Goal: Task Accomplishment & Management: Complete application form

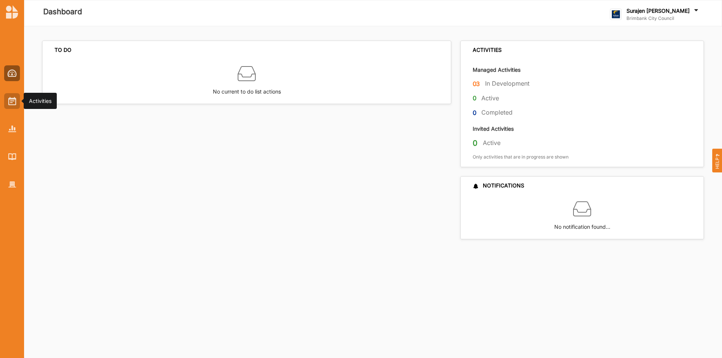
click at [10, 105] on img at bounding box center [12, 101] width 8 height 8
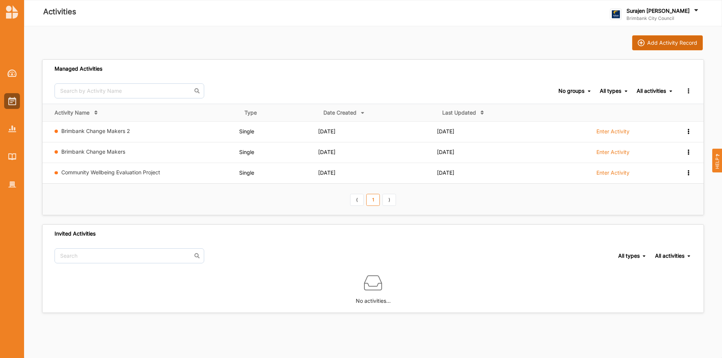
click at [668, 42] on div "Add Activity Record" at bounding box center [672, 42] width 50 height 7
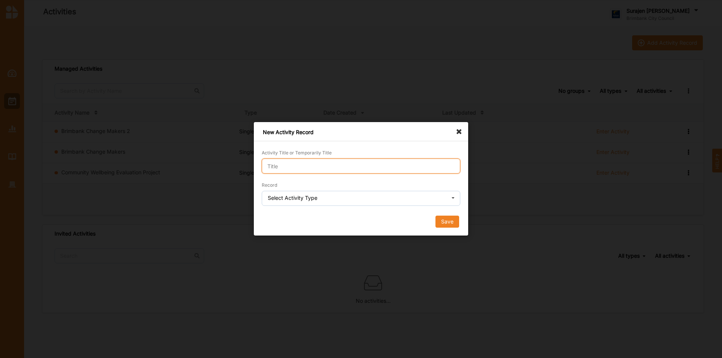
click at [372, 160] on input "Activity Title or Temporarily Title" at bounding box center [361, 166] width 198 height 15
type input "Test Run"
click at [289, 199] on div "Select Activity Type" at bounding box center [293, 197] width 50 height 5
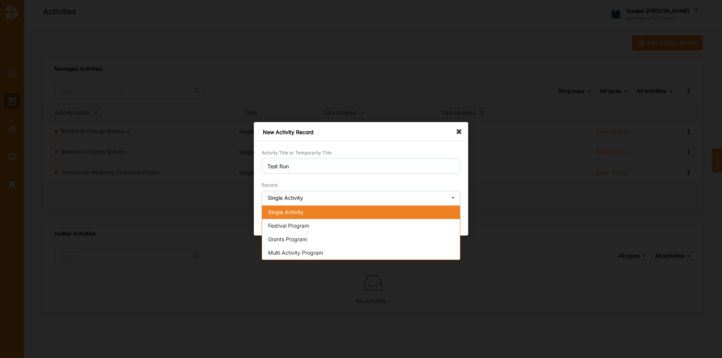
click at [298, 213] on span "Single Activity" at bounding box center [285, 212] width 35 height 6
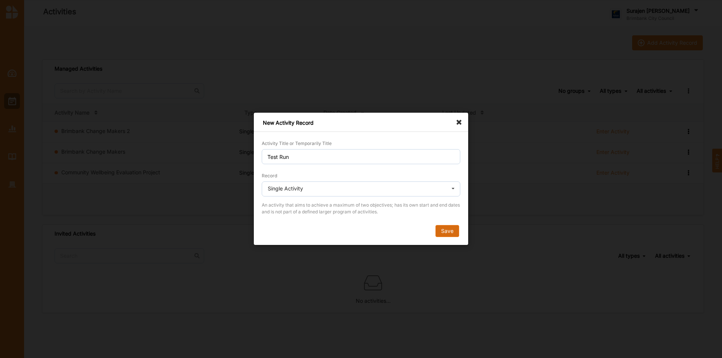
click at [445, 234] on button "Save" at bounding box center [447, 232] width 24 height 12
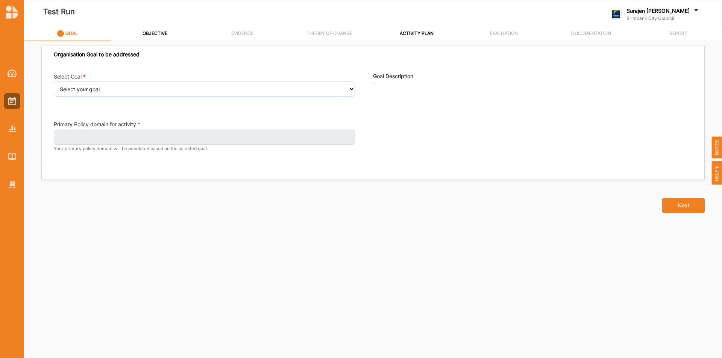
drag, startPoint x: 59, startPoint y: 44, endPoint x: 221, endPoint y: 290, distance: 294.2
click at [221, 290] on div "Organisation Goal to be addressed Select Goal Select your goal People and Commu…" at bounding box center [373, 193] width 662 height 286
drag, startPoint x: 173, startPoint y: 91, endPoint x: 177, endPoint y: 91, distance: 4.5
click at [173, 91] on select "Select your goal People and Community – a welcoming, safe and supported communi…" at bounding box center [204, 89] width 301 height 15
select select "240"
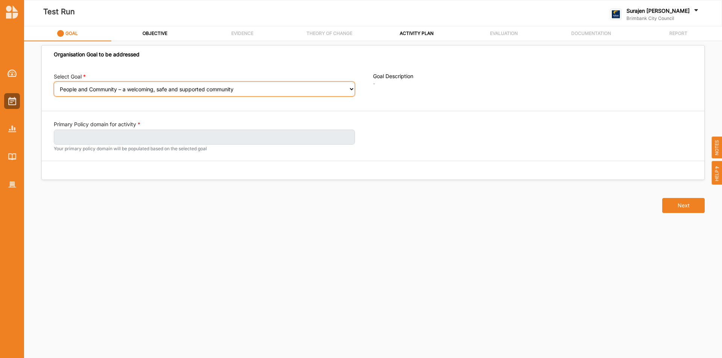
click at [54, 87] on select "Select your goal People and Community – a welcoming, safe and supported communi…" at bounding box center [204, 89] width 301 height 15
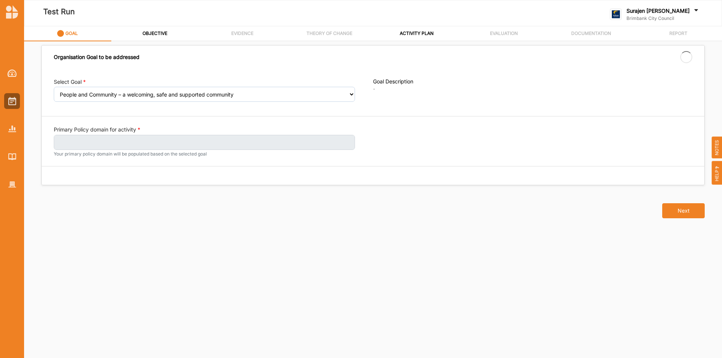
select select "240"
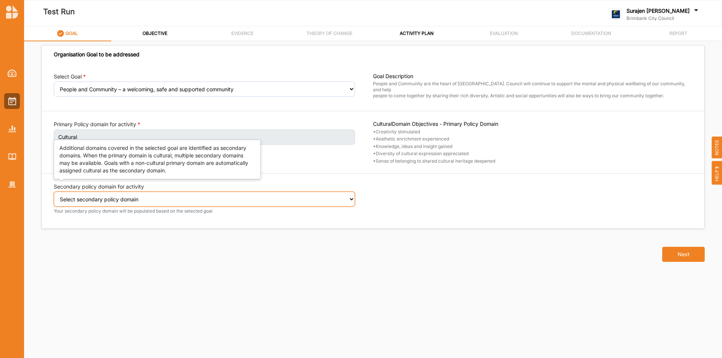
click at [248, 197] on select "Select secondary policy domain No second domain for this activity Social" at bounding box center [204, 199] width 301 height 15
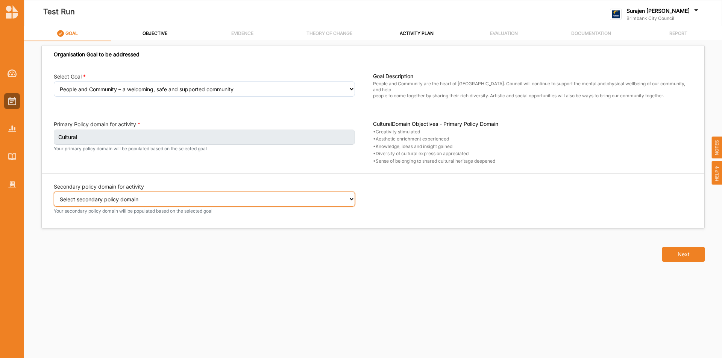
select select "2"
click at [54, 197] on select "Select secondary policy domain No second domain for this activity Social" at bounding box center [204, 199] width 301 height 15
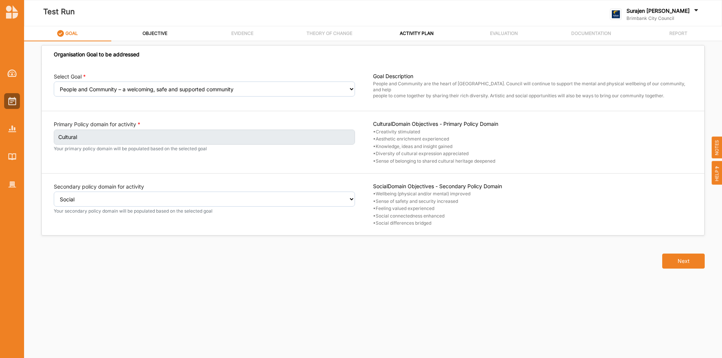
click at [151, 33] on label "OBJECTIVE" at bounding box center [154, 33] width 25 height 6
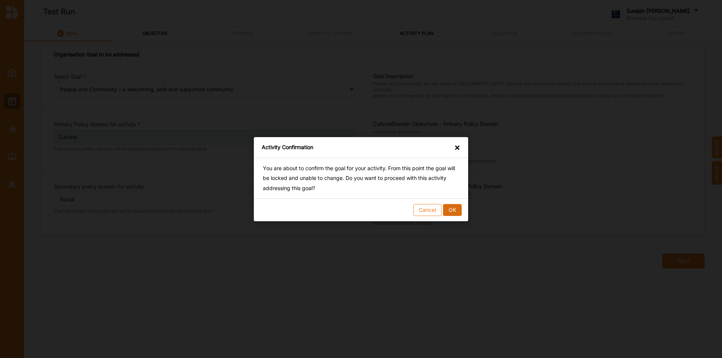
click at [456, 207] on button "OK" at bounding box center [452, 210] width 19 height 12
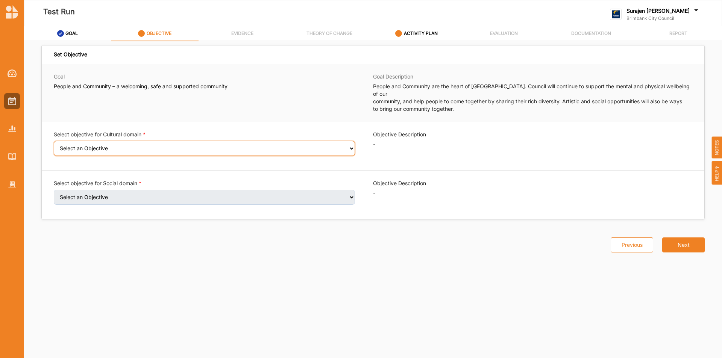
click at [341, 143] on select "Select an Objective Creativity stimulated Aesthetic enrichment experienced Know…" at bounding box center [204, 148] width 301 height 15
select select "3"
click at [54, 141] on select "Select an Objective Creativity stimulated Aesthetic enrichment experienced Know…" at bounding box center [204, 148] width 301 height 15
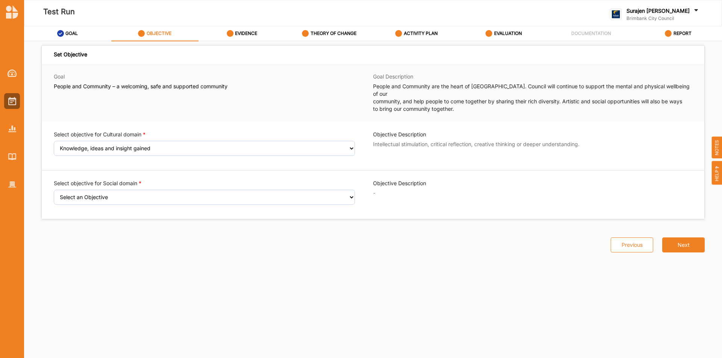
click at [258, 182] on div "Select objective for Social domain Select an Objective Wellbeing (physical and/…" at bounding box center [204, 192] width 301 height 25
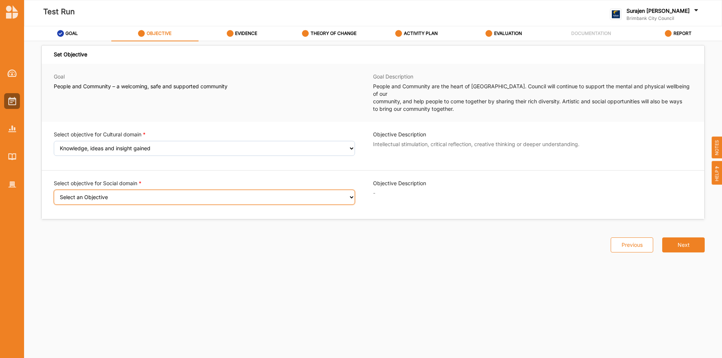
click at [254, 191] on select "Select an Objective Wellbeing (physical and/or mental) improved Sense of safety…" at bounding box center [204, 197] width 301 height 15
select select "8"
click at [54, 190] on select "Select an Objective Wellbeing (physical and/or mental) improved Sense of safety…" at bounding box center [204, 197] width 301 height 15
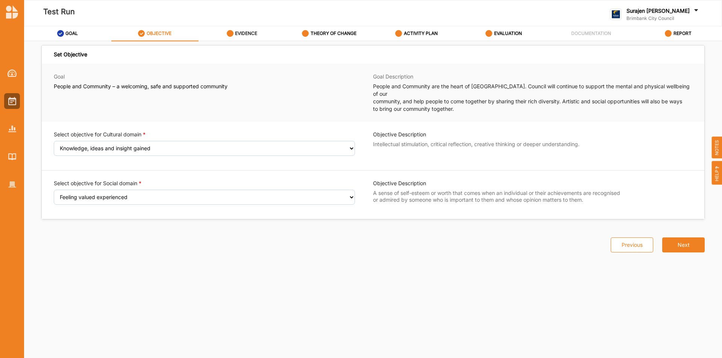
click at [248, 37] on div "EVIDENCE" at bounding box center [242, 34] width 31 height 14
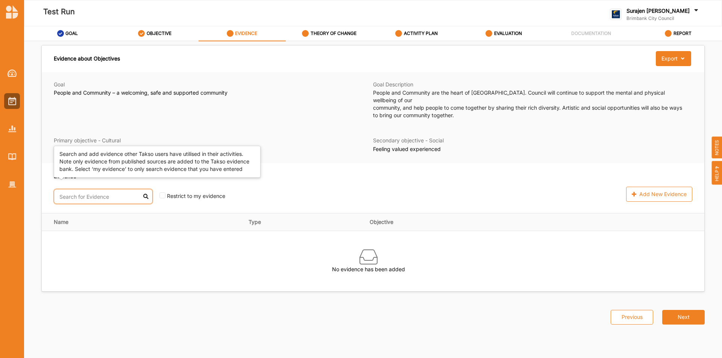
click at [78, 189] on input "text" at bounding box center [103, 196] width 99 height 15
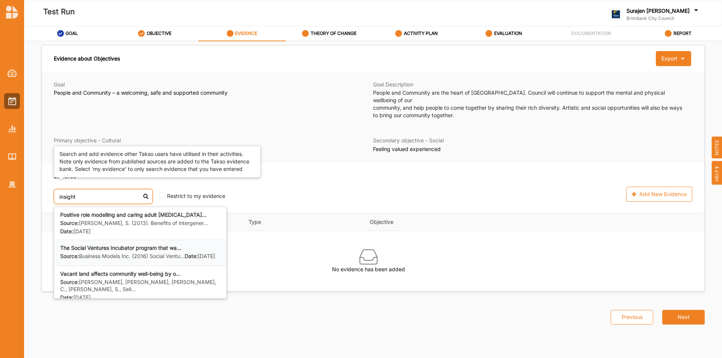
click at [166, 253] on label "Source: Business Models Inc. (2016) Social Ventu..." at bounding box center [122, 256] width 124 height 7
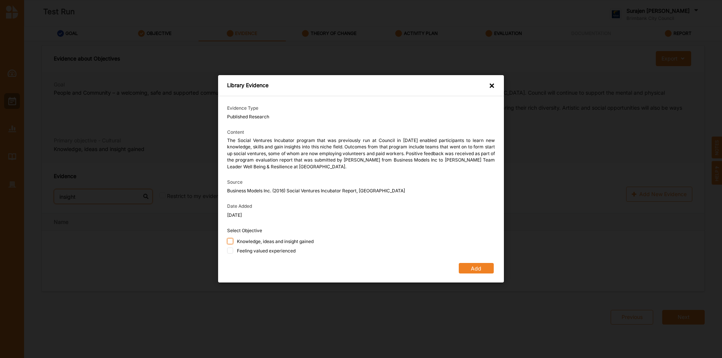
type input "insight"
click at [231, 242] on input "Knowledge, ideas and insight gained" at bounding box center [230, 241] width 6 height 6
checkbox input "true"
click at [480, 268] on button "Add" at bounding box center [476, 268] width 35 height 11
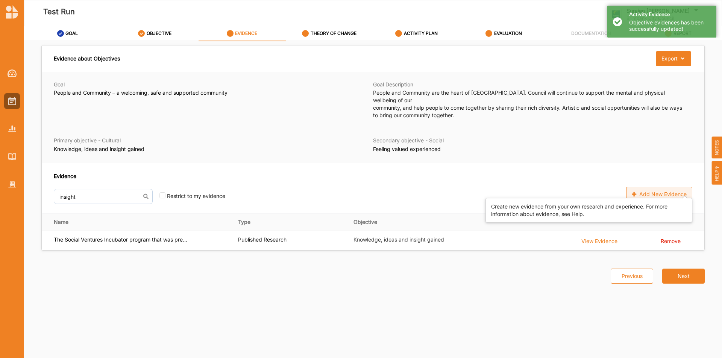
click at [685, 190] on div "Add New Evidence" at bounding box center [659, 194] width 66 height 15
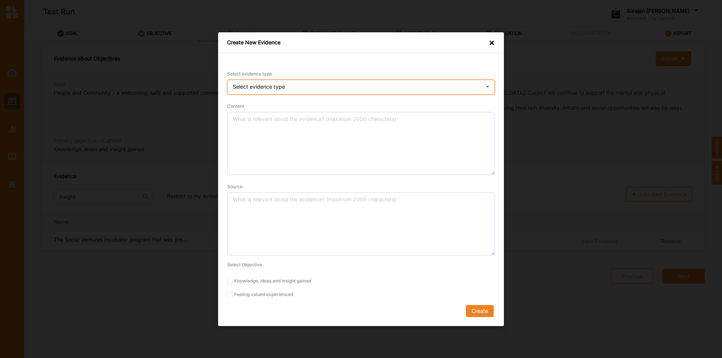
click at [476, 89] on div "Select evidence type Practice Knowledge Published Research Data" at bounding box center [361, 87] width 268 height 15
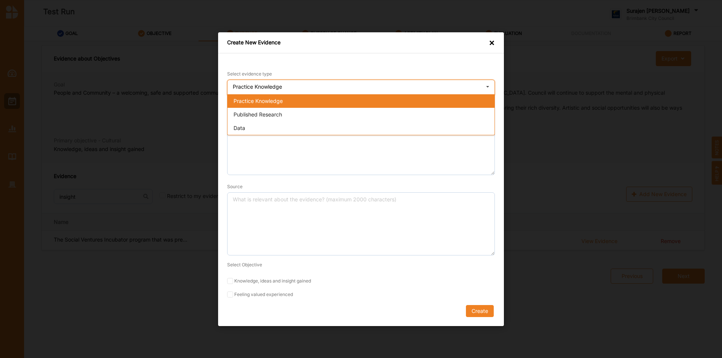
click at [335, 98] on div "Practice Knowledge" at bounding box center [360, 101] width 267 height 14
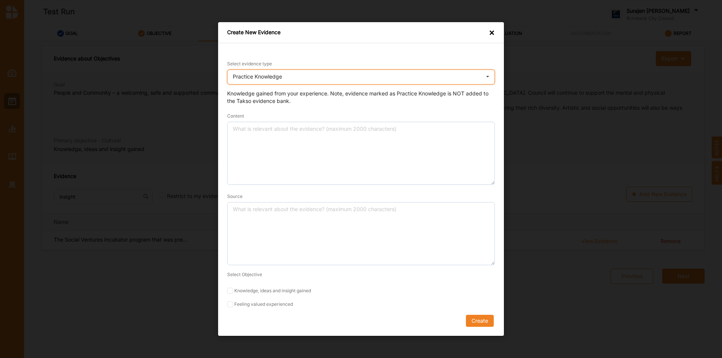
click at [261, 77] on div "Practice Knowledge" at bounding box center [257, 76] width 49 height 5
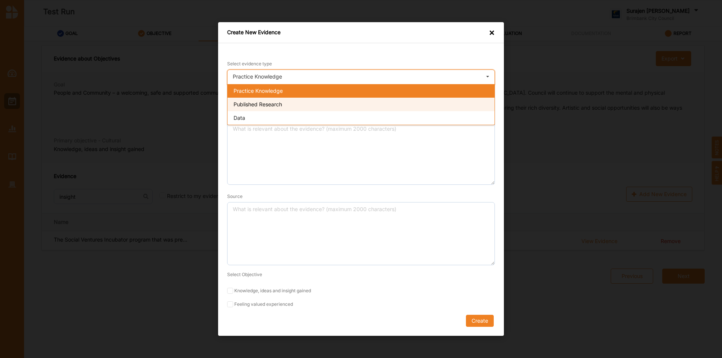
click at [266, 104] on span "Published Research" at bounding box center [257, 104] width 48 height 6
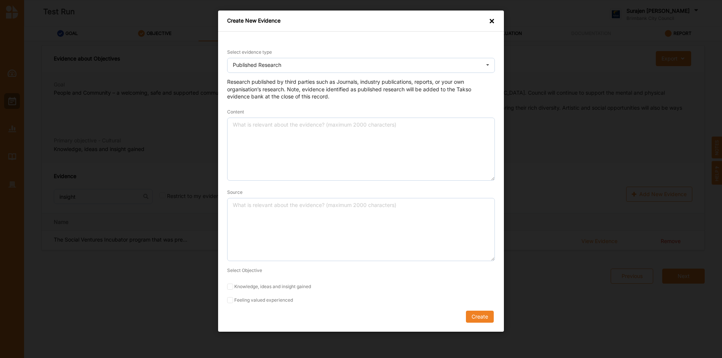
click at [362, 114] on div "Content" at bounding box center [361, 144] width 268 height 73
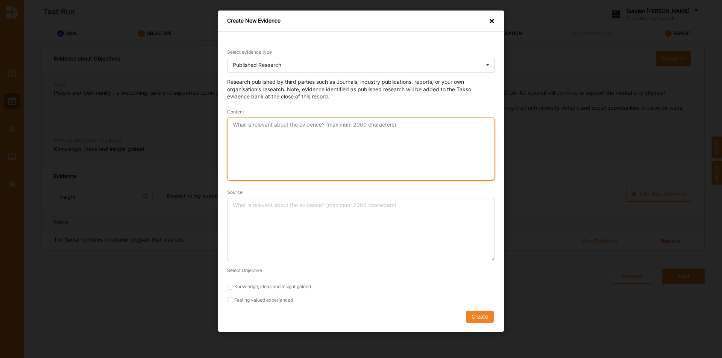
click at [349, 150] on textarea "Content" at bounding box center [361, 149] width 268 height 63
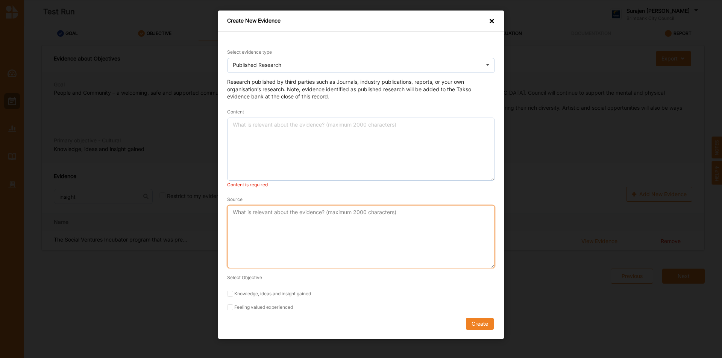
drag, startPoint x: 230, startPoint y: 204, endPoint x: 271, endPoint y: 212, distance: 41.7
click at [271, 212] on textarea "Source" at bounding box center [361, 236] width 268 height 63
click at [229, 307] on form "Select evidence type Published Research Practice Knowledge Published Research D…" at bounding box center [361, 189] width 268 height 282
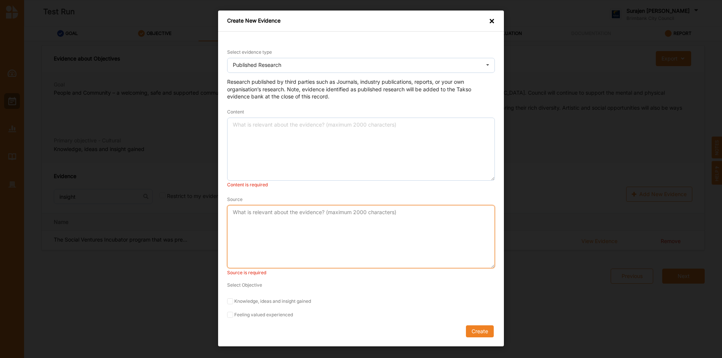
click at [271, 218] on textarea "Source" at bounding box center [361, 236] width 268 height 63
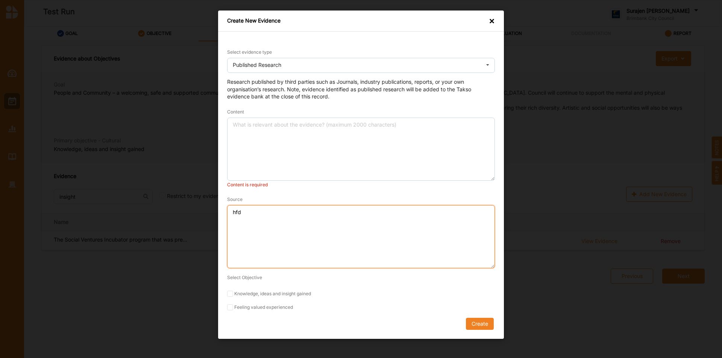
type textarea "hfd"
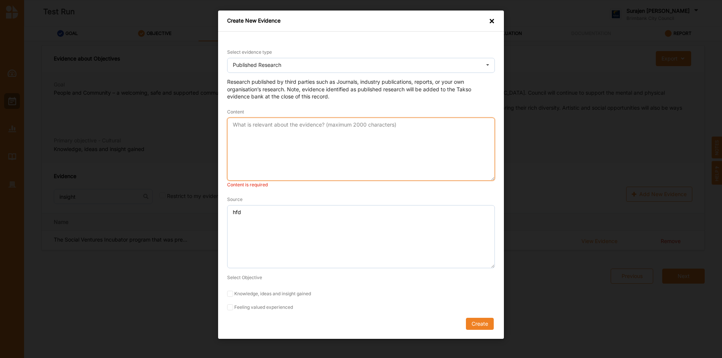
click at [279, 151] on textarea "Content" at bounding box center [361, 149] width 268 height 63
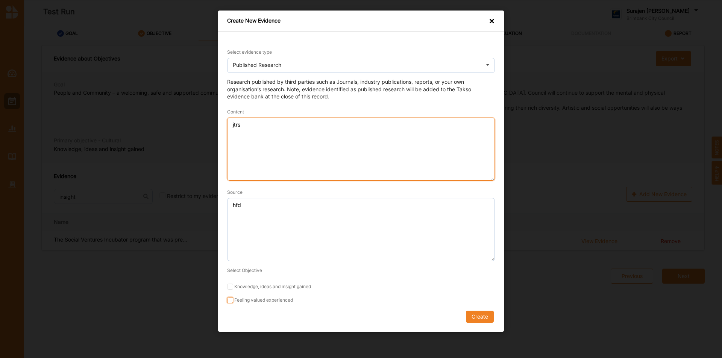
type textarea "jtrs"
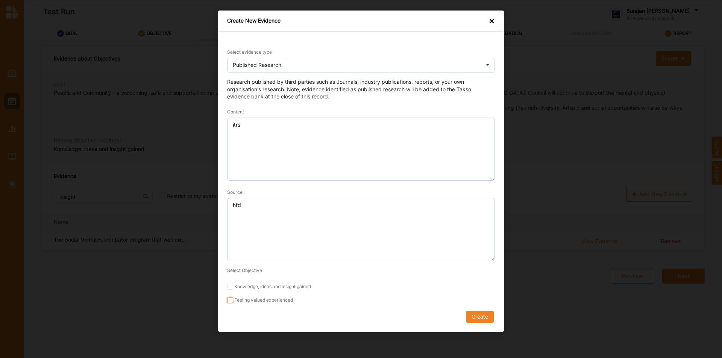
click at [231, 298] on input "Feeling valued experienced" at bounding box center [230, 300] width 6 height 6
checkbox input "true"
click at [476, 316] on button "Create" at bounding box center [480, 317] width 28 height 12
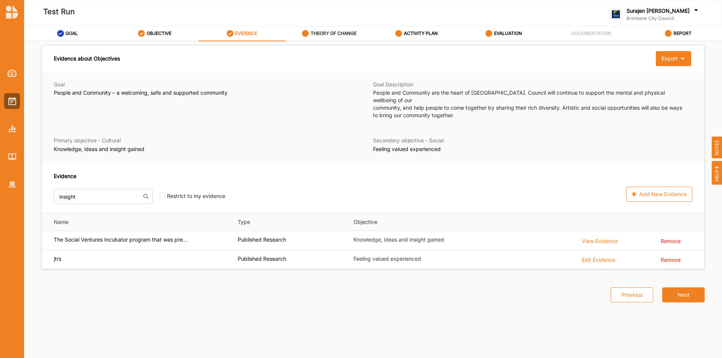
click at [327, 31] on label "THEORY OF CHANGE" at bounding box center [333, 33] width 46 height 6
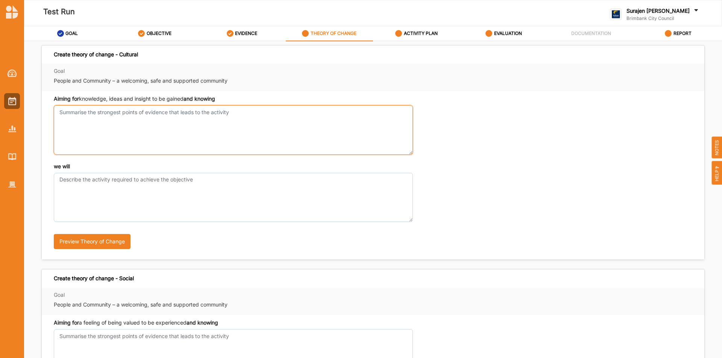
click at [162, 124] on textarea "Aiming for knowledge, ideas and insight to be gained and knowing" at bounding box center [233, 129] width 359 height 49
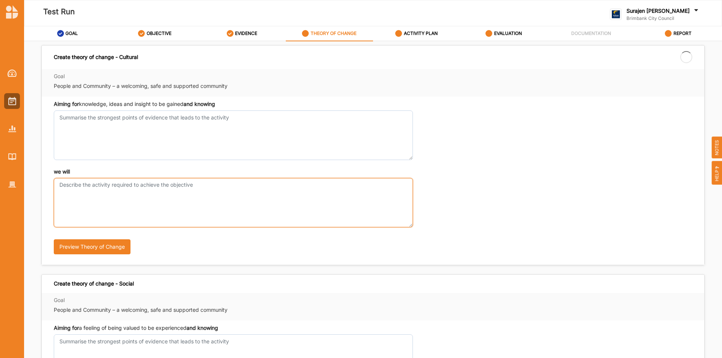
click at [155, 186] on textarea "we will" at bounding box center [233, 202] width 359 height 49
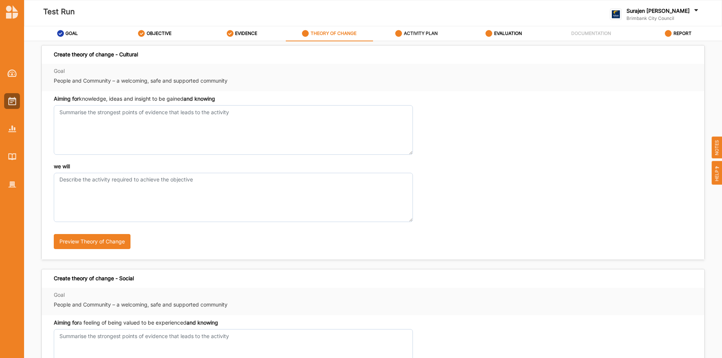
click at [421, 35] on label "ACTIVITY PLAN" at bounding box center [421, 33] width 34 height 6
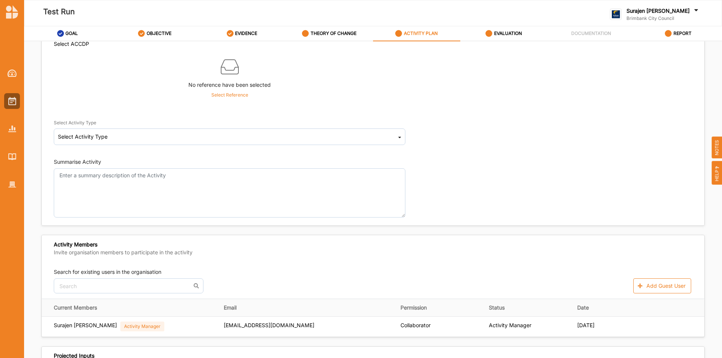
scroll to position [113, 0]
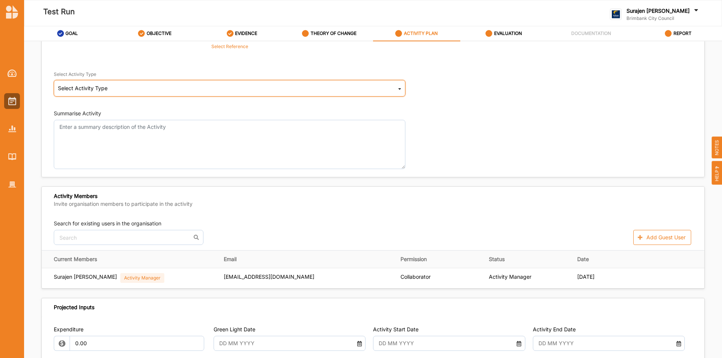
click at [379, 88] on div "Select Activity Type Cultural infrastructure development Acquisitions and Commi…" at bounding box center [229, 88] width 351 height 17
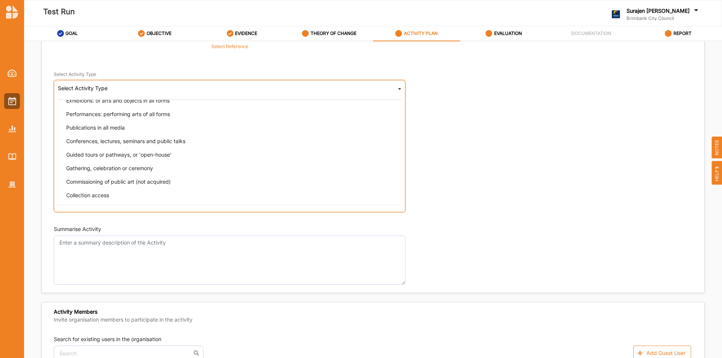
scroll to position [75, 0]
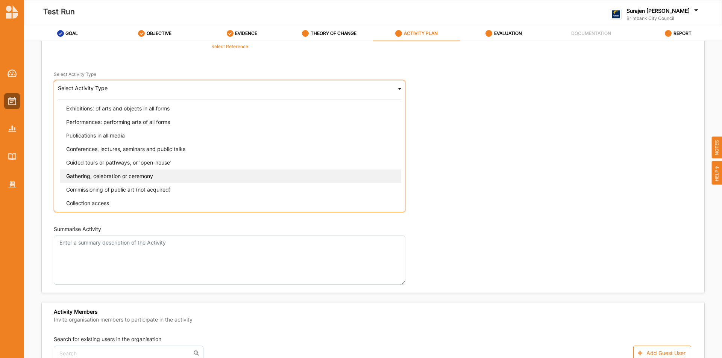
click at [218, 179] on div "Gathering, celebration or ceremony" at bounding box center [231, 177] width 343 height 14
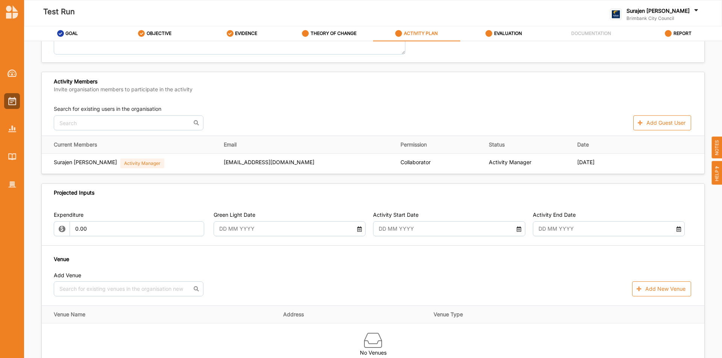
scroll to position [263, 0]
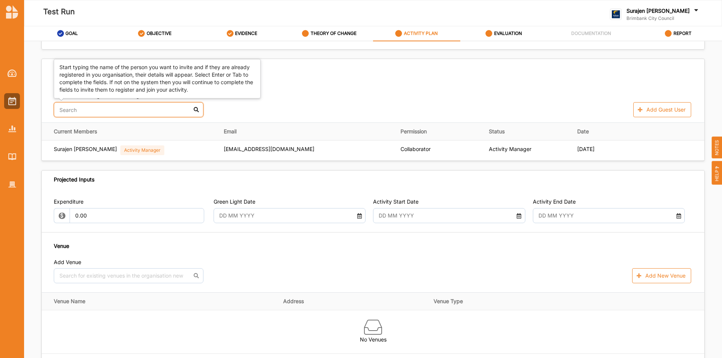
drag, startPoint x: 94, startPoint y: 108, endPoint x: 101, endPoint y: 107, distance: 6.8
click at [95, 107] on input "text" at bounding box center [129, 109] width 150 height 15
click at [82, 127] on div "[PERSON_NAME]" at bounding box center [128, 128] width 149 height 16
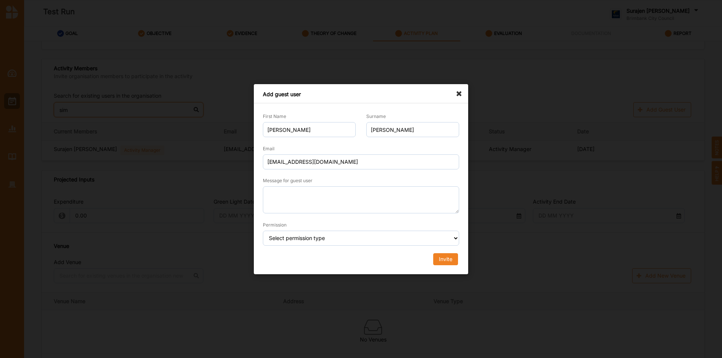
type input "sim"
click at [343, 239] on select "Select permission type Collaborator Documentor Report Only Custom" at bounding box center [361, 238] width 196 height 15
click at [263, 231] on select "Select permission type Collaborator Documentor Report Only Custom" at bounding box center [361, 238] width 196 height 15
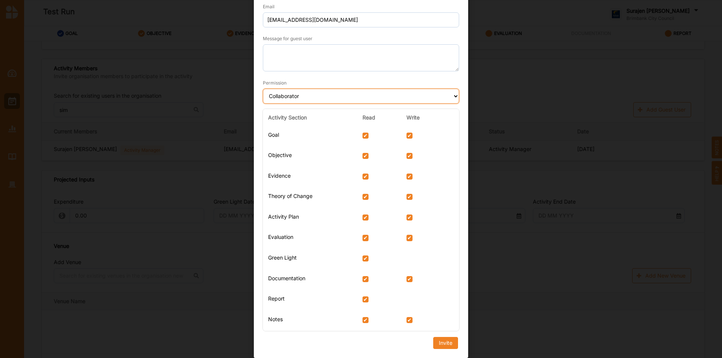
scroll to position [0, 0]
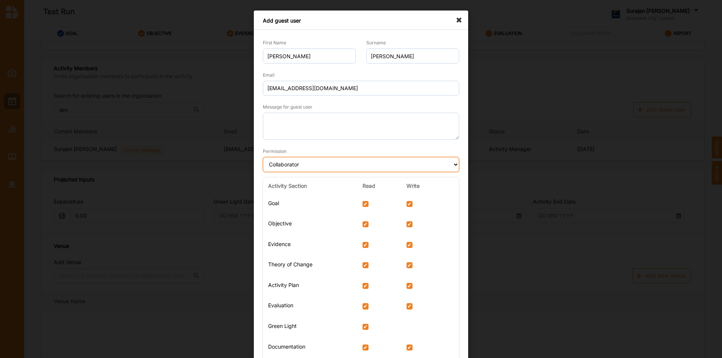
click at [292, 166] on select "Select permission type Collaborator Documentor Report Only Custom" at bounding box center [361, 164] width 196 height 15
select select "documentor"
click at [263, 157] on select "Select permission type Collaborator Documentor Report Only Custom" at bounding box center [361, 164] width 196 height 15
checkbox input "false"
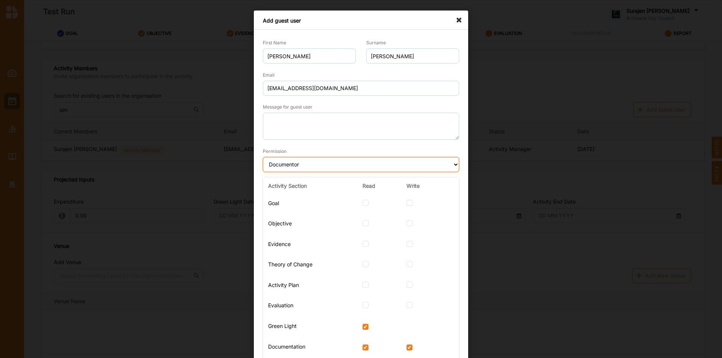
checkbox input "false"
checkbox Change "false"
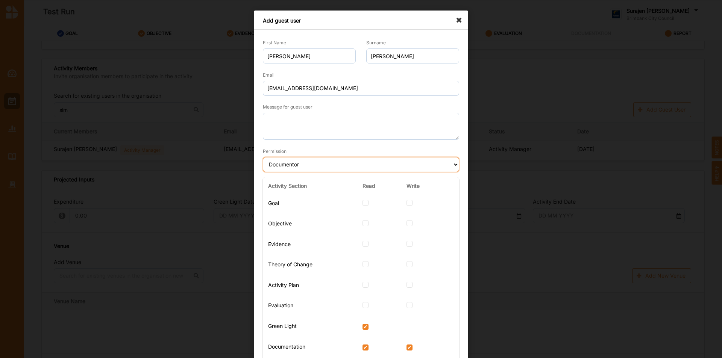
checkbox Change "false"
checkbox Plan "false"
checkbox input "false"
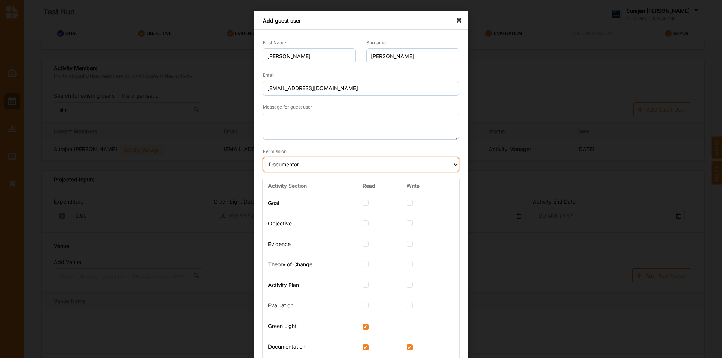
checkbox input "false"
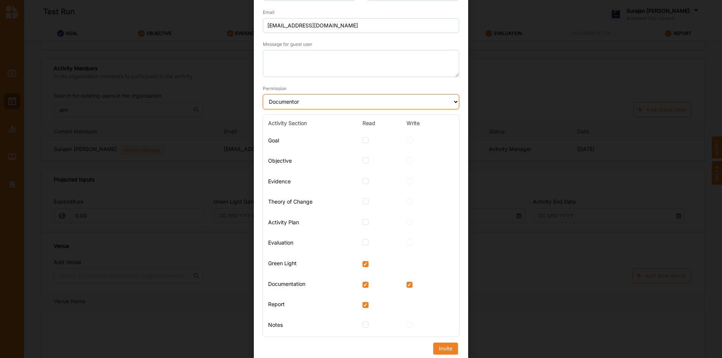
scroll to position [68, 0]
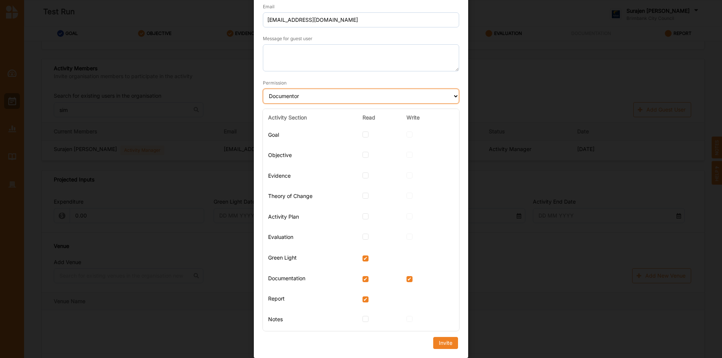
drag, startPoint x: 267, startPoint y: 91, endPoint x: 276, endPoint y: 94, distance: 9.5
click at [267, 91] on select "Select permission type Collaborator Documentor Report Only Custom" at bounding box center [361, 96] width 196 height 15
select select "reportOnly"
click at [263, 89] on select "Select permission type Collaborator Documentor Report Only Custom" at bounding box center [361, 96] width 196 height 15
checkbox Light "false"
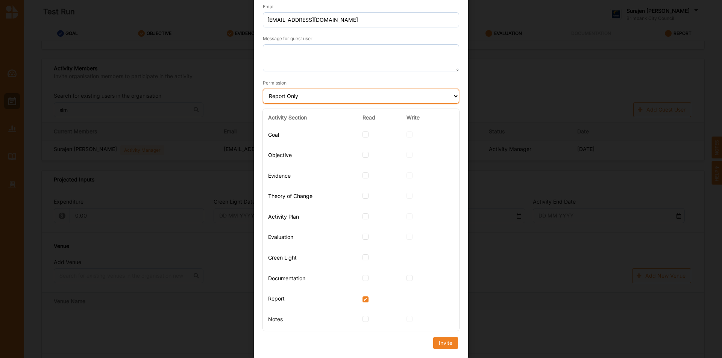
checkbox input "false"
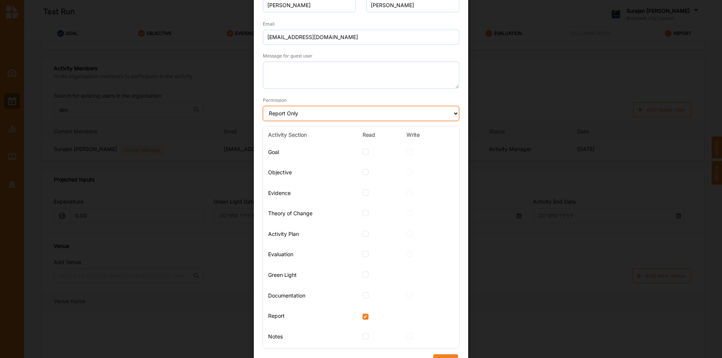
scroll to position [0, 0]
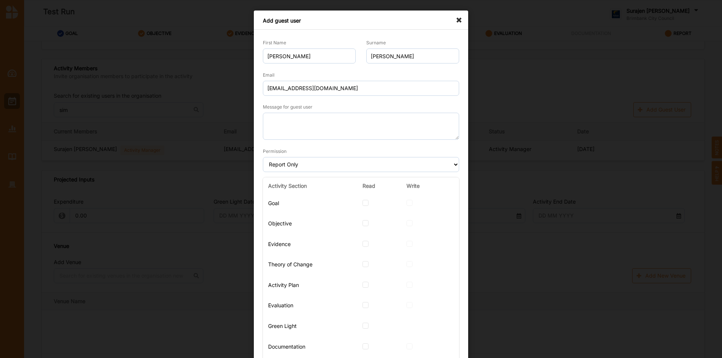
click at [455, 21] on icon at bounding box center [461, 17] width 12 height 12
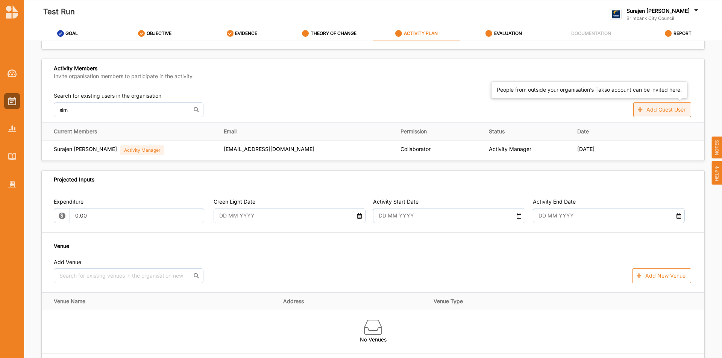
click at [666, 114] on button "Add Guest User" at bounding box center [662, 109] width 58 height 15
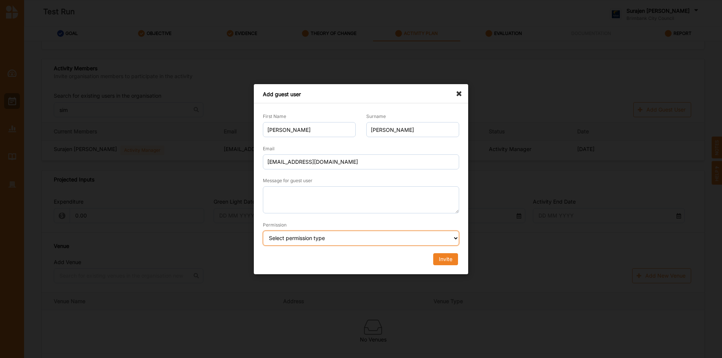
click at [336, 239] on select "Select permission type Collaborator Documentor Report Only Custom" at bounding box center [361, 238] width 196 height 15
click at [458, 95] on div "Add guest user First Name [PERSON_NAME] Surname [PERSON_NAME] [PERSON_NAME][EMA…" at bounding box center [361, 179] width 214 height 190
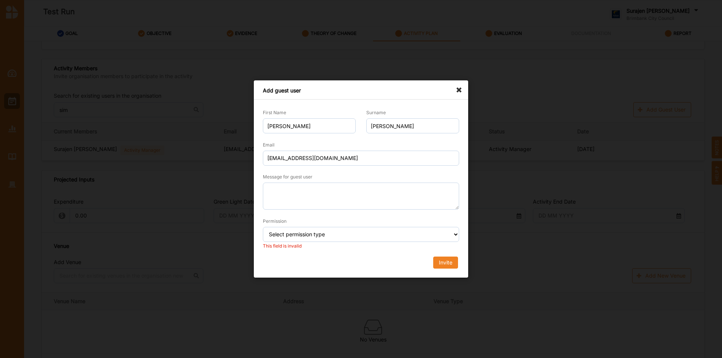
click at [454, 89] on div "Add guest user" at bounding box center [361, 89] width 214 height 19
click at [457, 89] on icon at bounding box center [461, 86] width 12 height 12
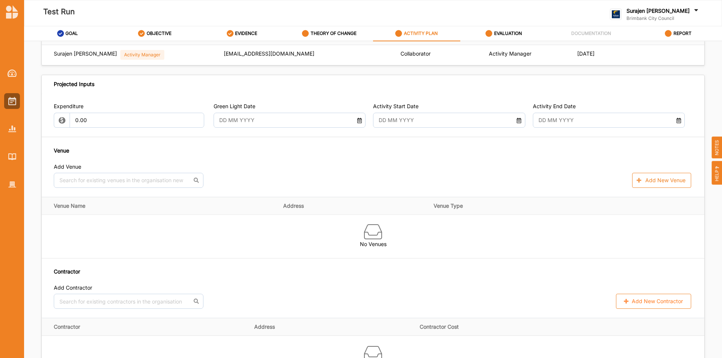
scroll to position [376, 0]
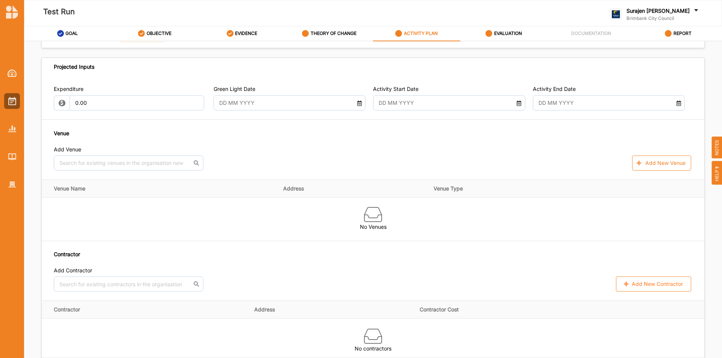
click at [295, 105] on input "text" at bounding box center [283, 102] width 137 height 15
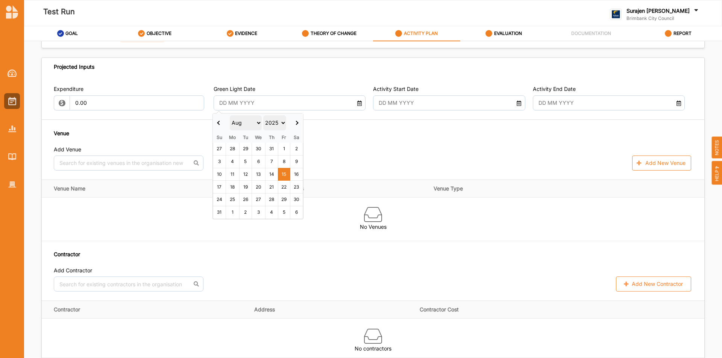
click at [295, 105] on input "text" at bounding box center [283, 102] width 137 height 15
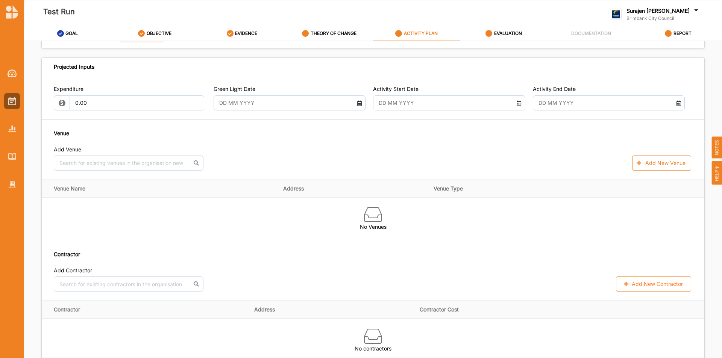
scroll to position [413, 0]
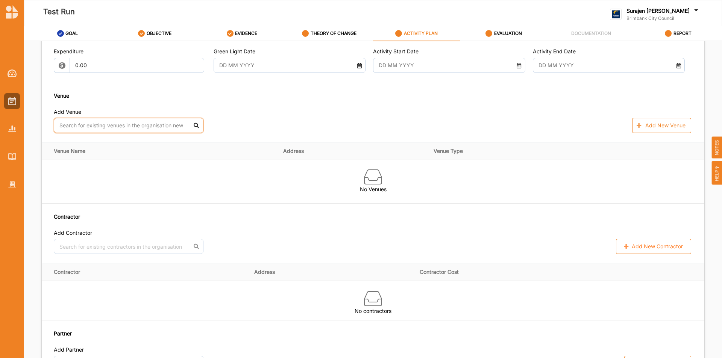
click at [105, 126] on input "text" at bounding box center [129, 125] width 150 height 15
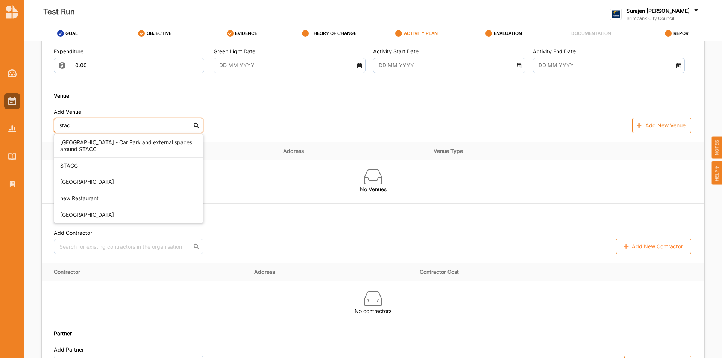
type input "stacc"
click at [88, 144] on div "[GEOGRAPHIC_DATA] - Car Park and external spaces around STACC" at bounding box center [128, 146] width 149 height 23
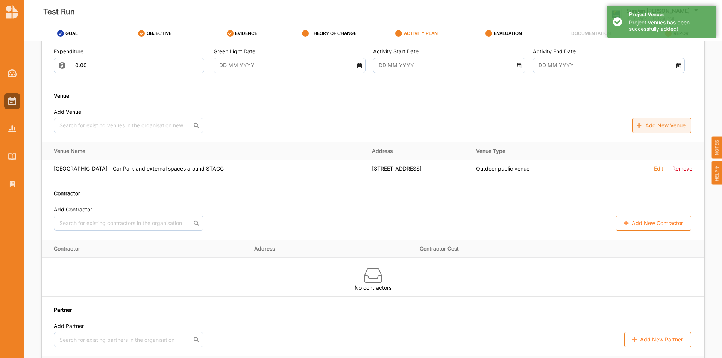
click at [657, 122] on button "Add New Venue" at bounding box center [661, 125] width 59 height 15
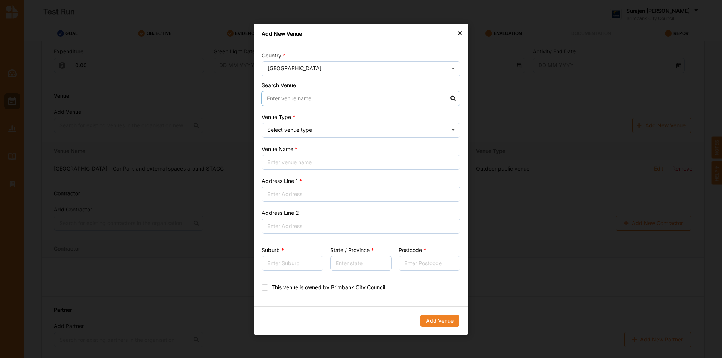
click at [290, 95] on input at bounding box center [360, 98] width 199 height 15
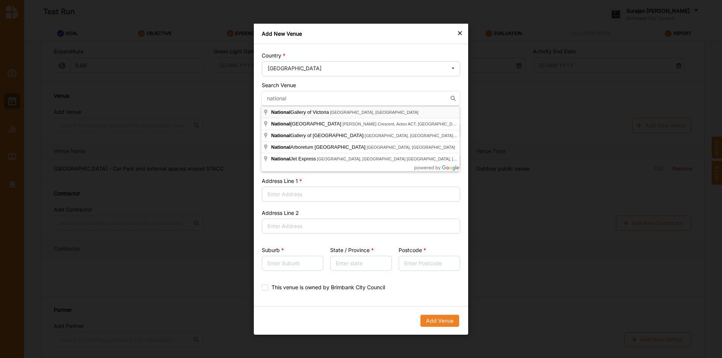
type input "[GEOGRAPHIC_DATA], [GEOGRAPHIC_DATA], [GEOGRAPHIC_DATA], [GEOGRAPHIC_DATA]"
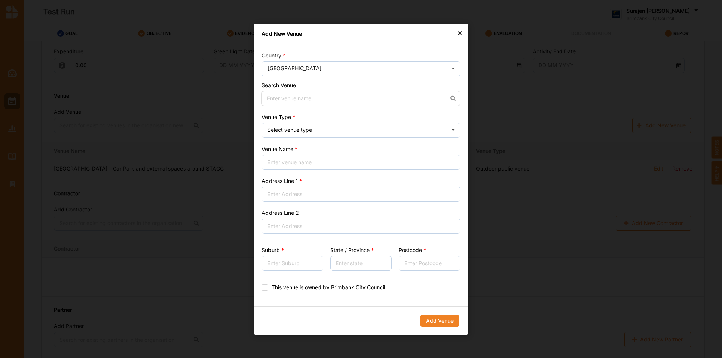
type input "[STREET_ADDRESS]"
type input "[GEOGRAPHIC_DATA]"
type input "Victoria"
type input "3006"
click at [457, 32] on div "×" at bounding box center [460, 32] width 6 height 9
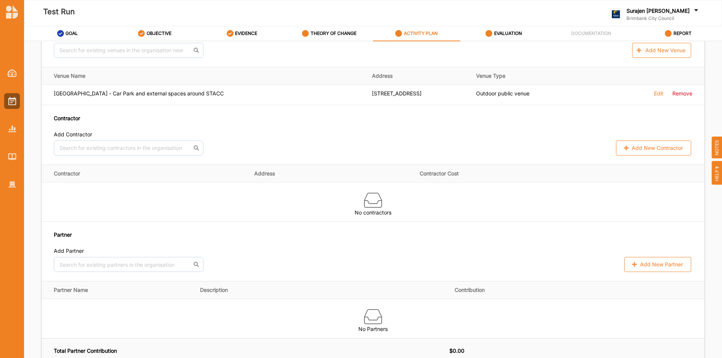
scroll to position [526, 0]
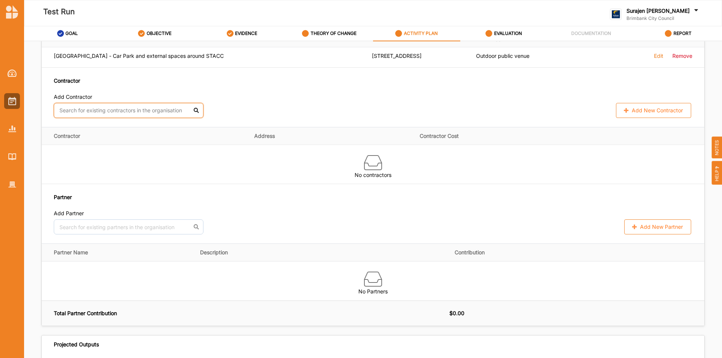
click at [67, 108] on input "text" at bounding box center [129, 110] width 150 height 15
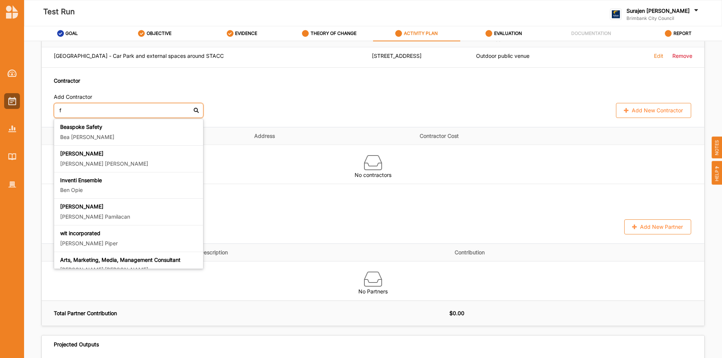
type input "f"
click at [317, 89] on div "Contractor" at bounding box center [373, 85] width 638 height 17
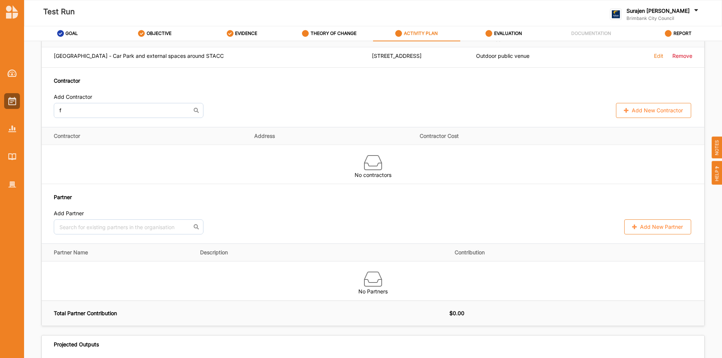
click at [636, 113] on button "Add New Contractor" at bounding box center [653, 110] width 75 height 15
select select "[GEOGRAPHIC_DATA]"
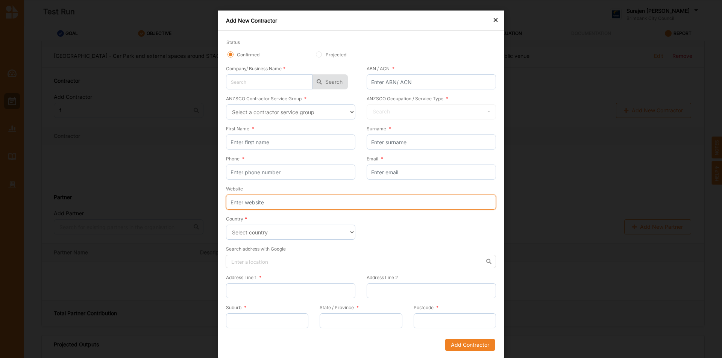
click at [257, 206] on input "Website" at bounding box center [361, 202] width 270 height 15
click at [253, 265] on input at bounding box center [361, 262] width 270 height 14
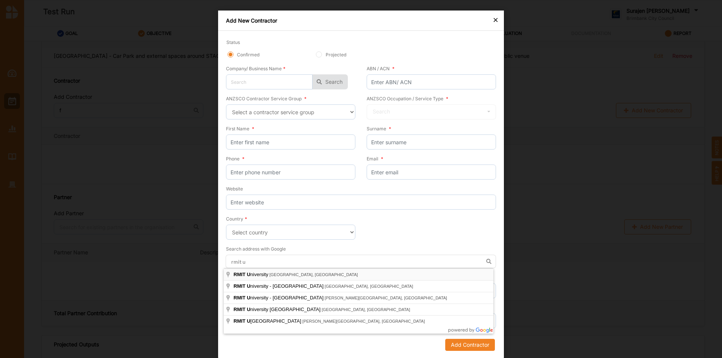
type input "[GEOGRAPHIC_DATA], [GEOGRAPHIC_DATA], [GEOGRAPHIC_DATA], [GEOGRAPHIC_DATA]"
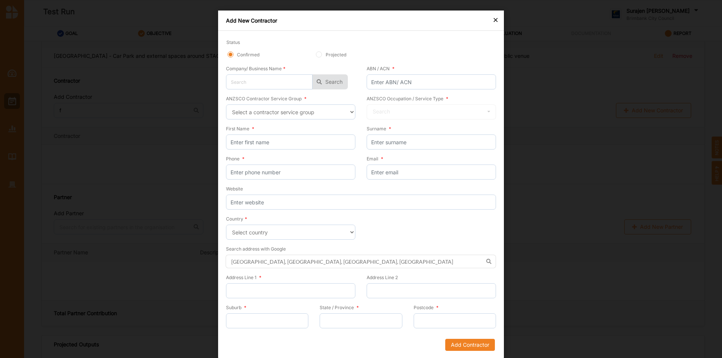
type input "[STREET_ADDRESS]"
type input "[GEOGRAPHIC_DATA]"
type input "Victoria"
type input "3000"
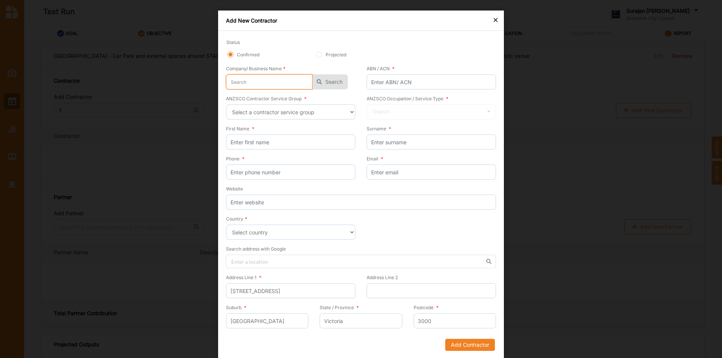
click at [245, 79] on input "text" at bounding box center [269, 81] width 86 height 15
type input "r"
type input "rm"
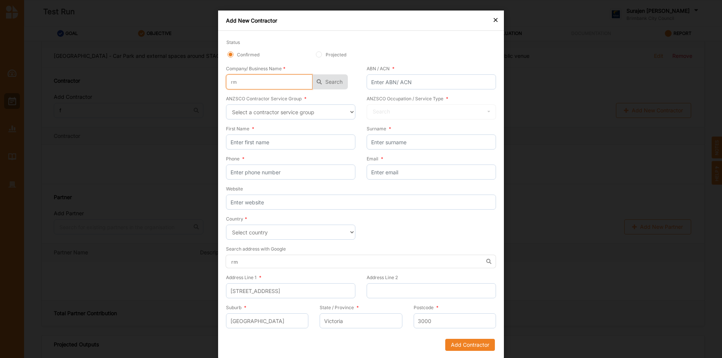
type input "rmi"
type input "rmit"
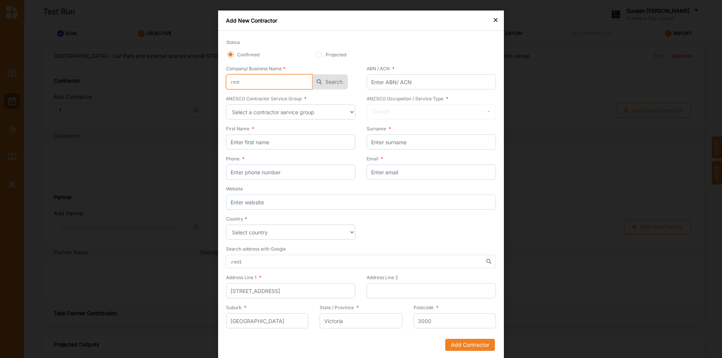
type input "rmit"
type input "rmit u"
type input "rmit un"
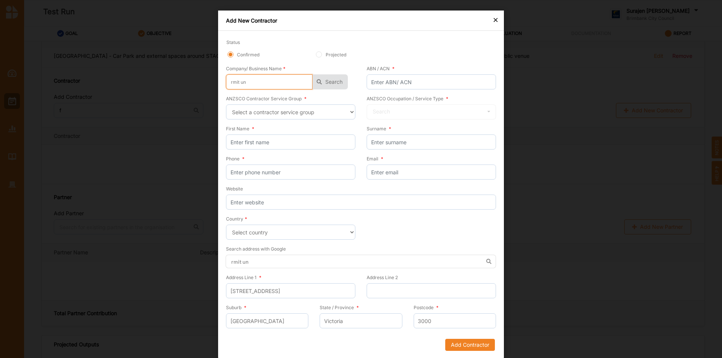
type input "rmit uni"
type input "rmit univ"
type input "rmit unive"
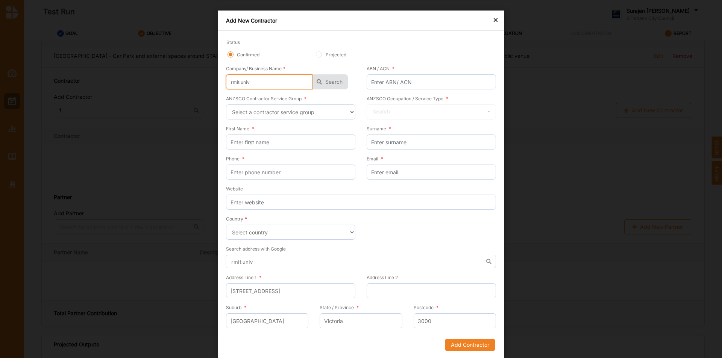
type input "rmit unive"
type input "rmit univer"
type input "rmit univers"
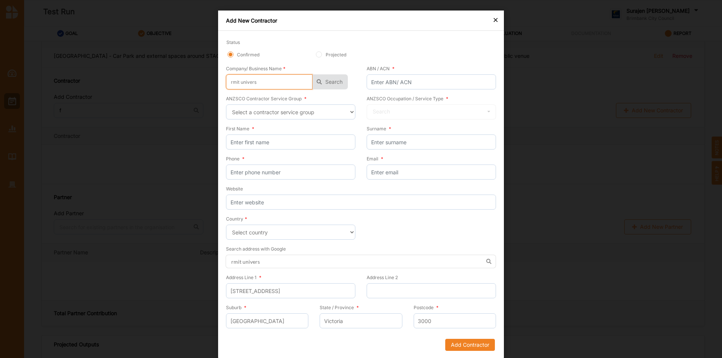
type input "rmit universi"
type input "rmit universit"
type input "[GEOGRAPHIC_DATA]"
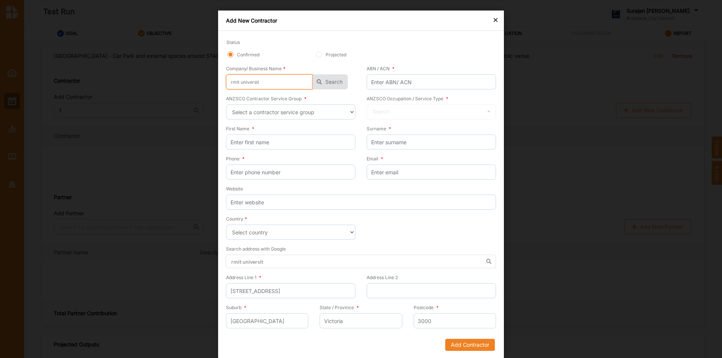
type input "[GEOGRAPHIC_DATA]"
click at [333, 79] on button "Search" at bounding box center [329, 81] width 35 height 15
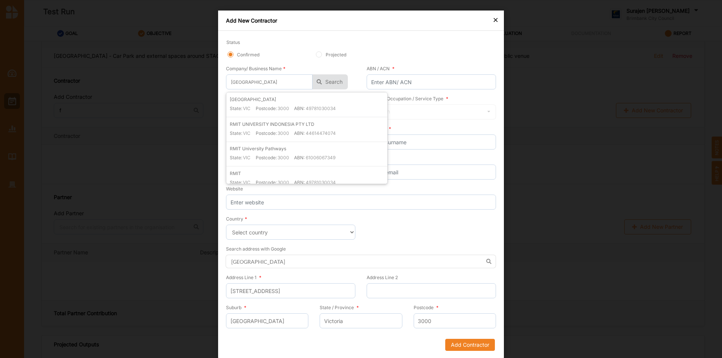
click at [325, 99] on div "[GEOGRAPHIC_DATA]: [GEOGRAPHIC_DATA] Postcode: 3000 ABN: 49781030034" at bounding box center [308, 106] width 157 height 21
type input "[GEOGRAPHIC_DATA]"
type input "49781030034"
type input "[GEOGRAPHIC_DATA]"
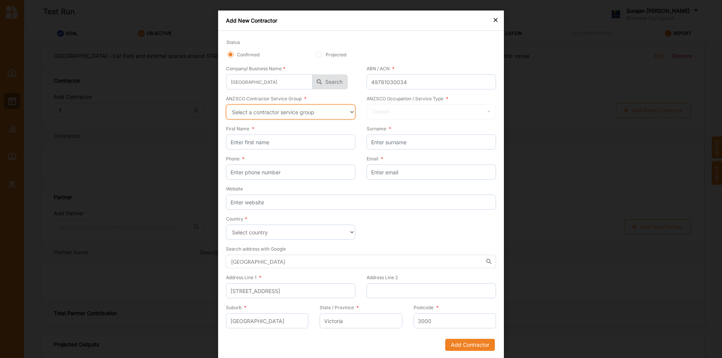
click at [276, 106] on select "Select a contractor service group Hospitality, Retail and Service Managers Spec…" at bounding box center [290, 111] width 129 height 15
select select "24"
click at [226, 104] on select "Select a contractor service group Hospitality, Retail and Service Managers Spec…" at bounding box center [290, 111] width 129 height 15
click at [441, 115] on input "text" at bounding box center [431, 112] width 129 height 15
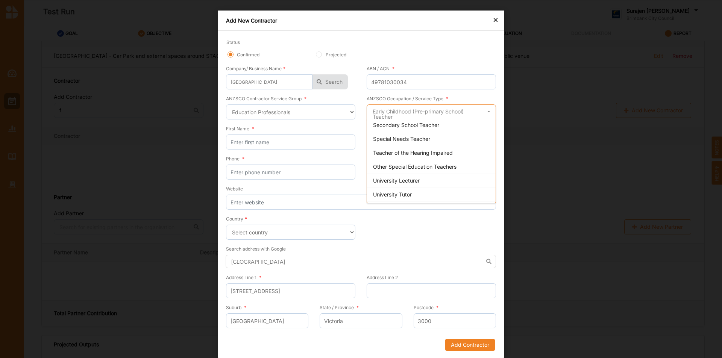
scroll to position [113, 0]
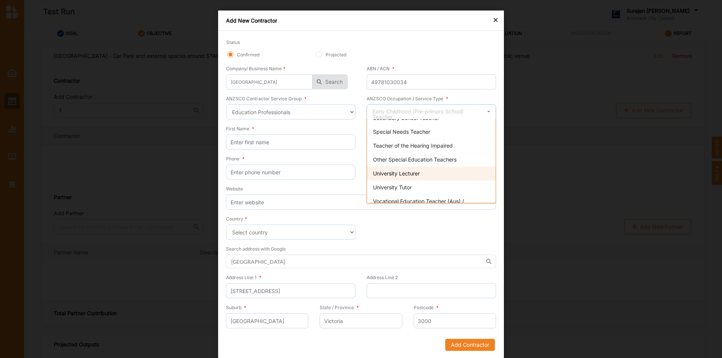
click at [419, 179] on div "University Lecturer" at bounding box center [431, 174] width 129 height 14
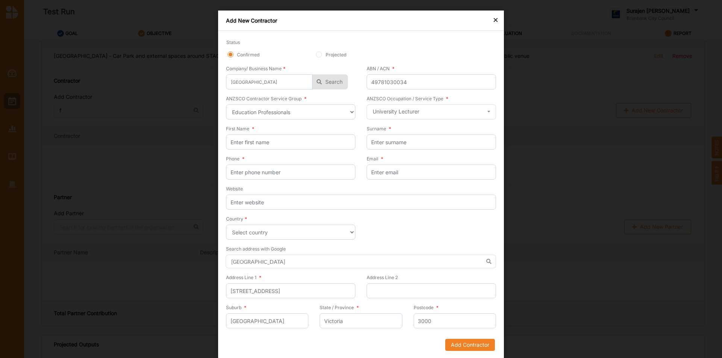
click at [494, 17] on div "×" at bounding box center [495, 19] width 6 height 9
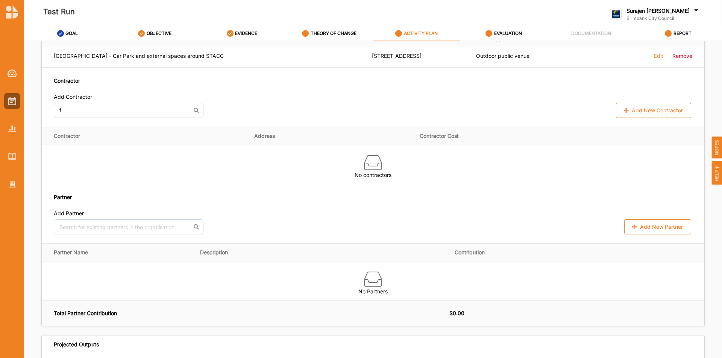
click at [301, 227] on div "No results found. Add New Partner" at bounding box center [373, 227] width 638 height 15
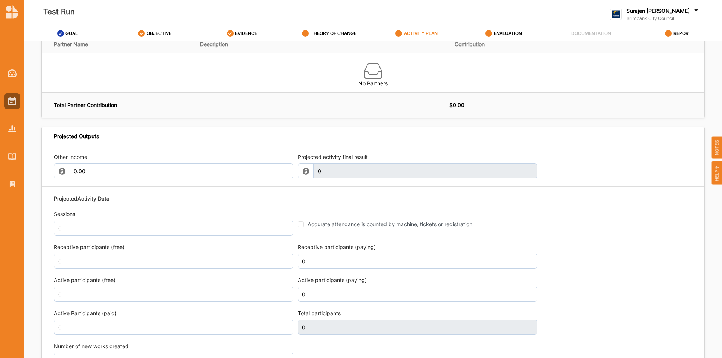
scroll to position [752, 0]
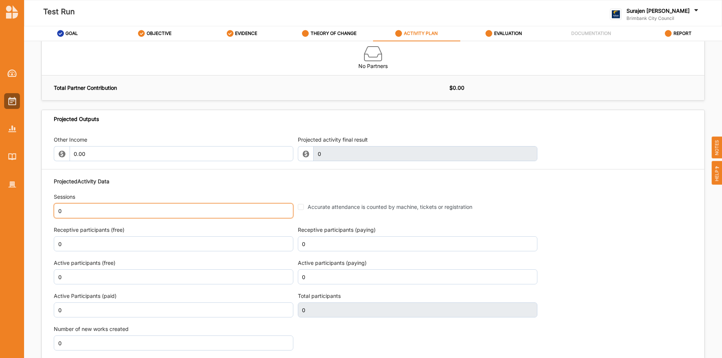
click at [68, 208] on input "0" at bounding box center [173, 210] width 239 height 15
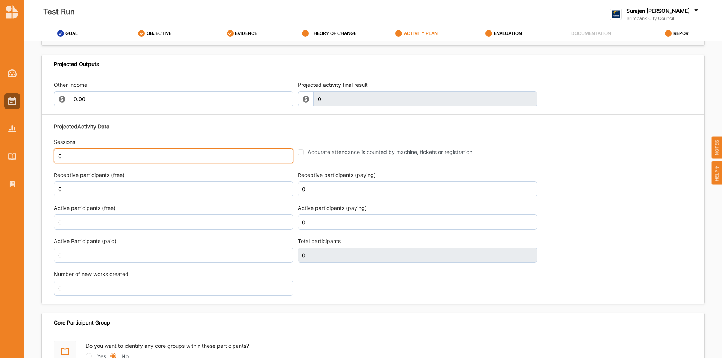
scroll to position [789, 0]
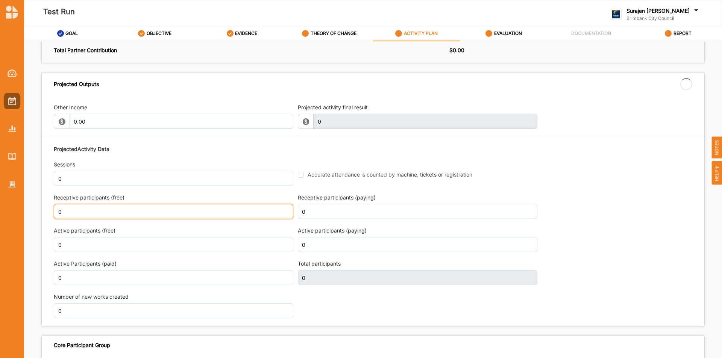
click at [113, 214] on input "0" at bounding box center [173, 211] width 239 height 15
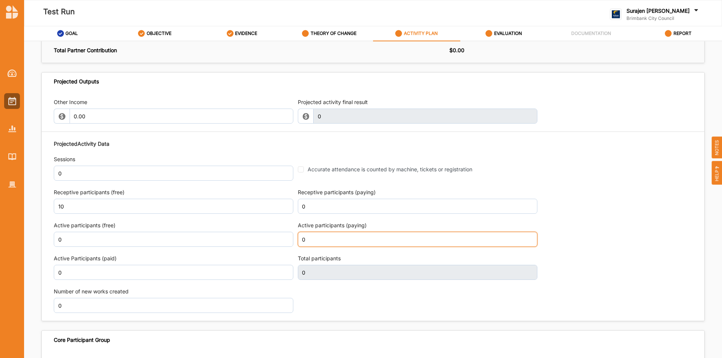
type input "10"
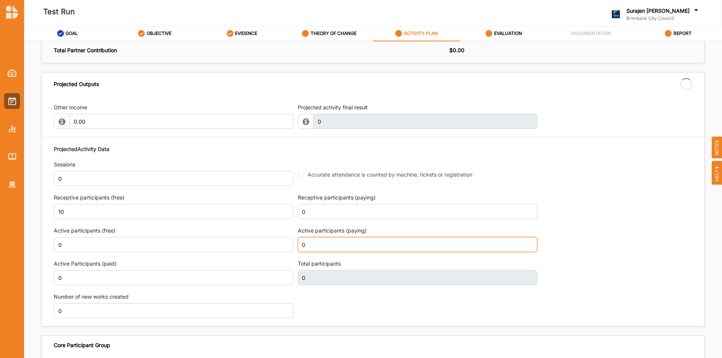
click at [313, 239] on input "0" at bounding box center [417, 244] width 239 height 15
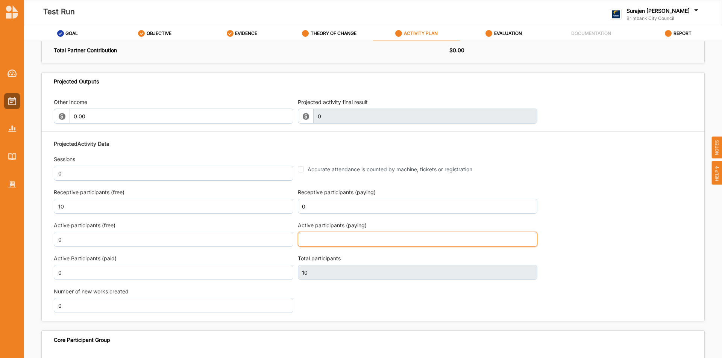
type input "10"
type input "0"
type input "10"
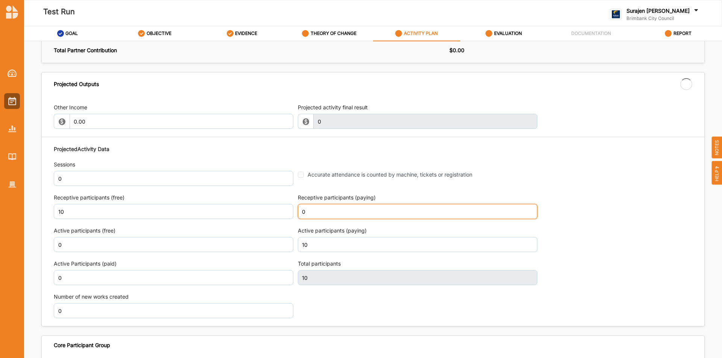
click at [341, 206] on input "0" at bounding box center [417, 211] width 239 height 15
type input "1"
type input "20"
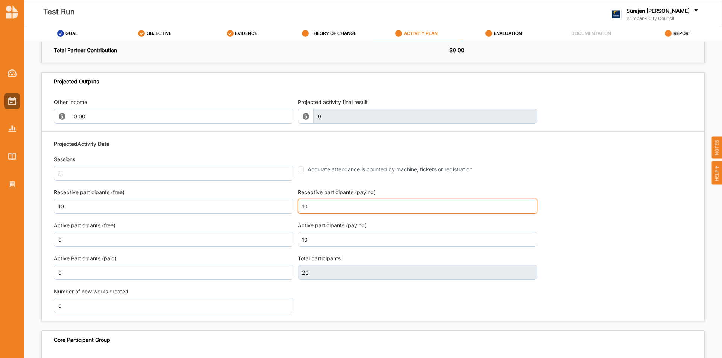
type input "10"
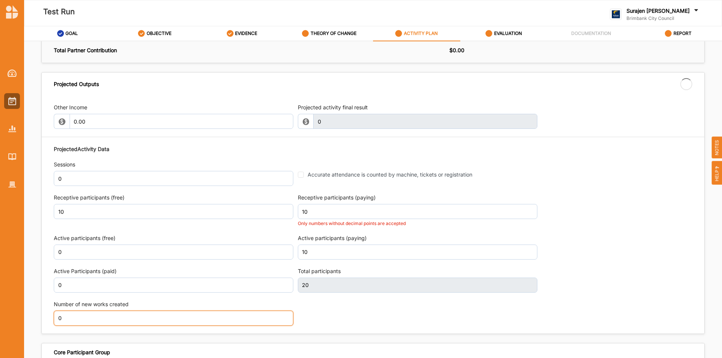
click at [91, 307] on div "Number of new works created 0" at bounding box center [173, 313] width 239 height 25
type input "30"
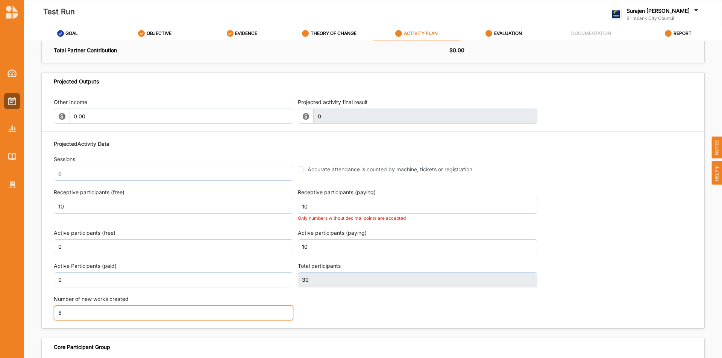
type input "5"
click at [668, 238] on div "Projected Activity Data Sessions 0 Accurate attendance is counted by machine, t…" at bounding box center [373, 230] width 638 height 188
drag, startPoint x: 512, startPoint y: 35, endPoint x: 510, endPoint y: 21, distance: 13.7
click at [511, 35] on label "EVALUATION" at bounding box center [508, 33] width 28 height 6
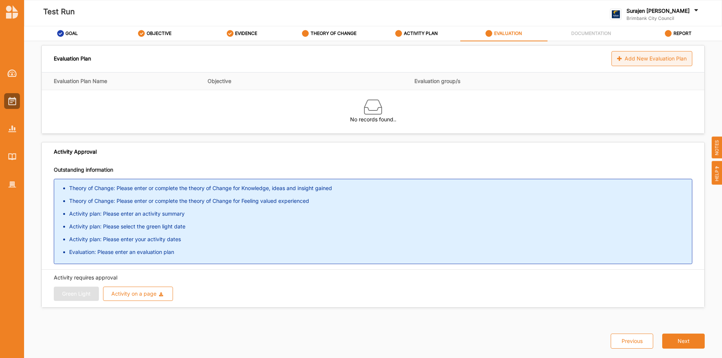
click at [657, 56] on div "Add New Evaluation Plan" at bounding box center [651, 58] width 81 height 15
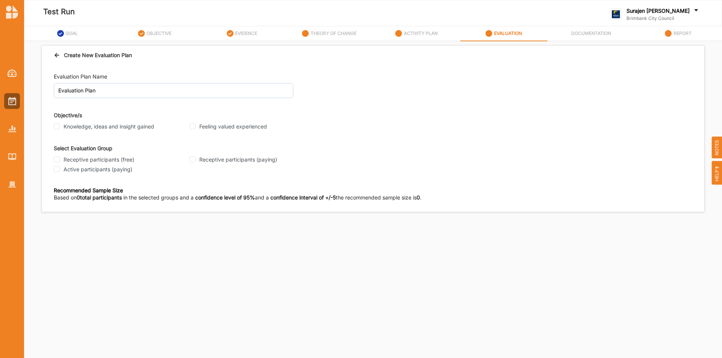
click at [57, 129] on div "Knowledge, ideas and insight gained" at bounding box center [119, 126] width 131 height 7
click at [56, 125] on input "Knowledge, ideas and insight gained" at bounding box center [57, 126] width 6 height 6
checkbox input "true"
click at [190, 127] on input "Feeling valued experienced" at bounding box center [192, 126] width 6 height 6
checkbox input "true"
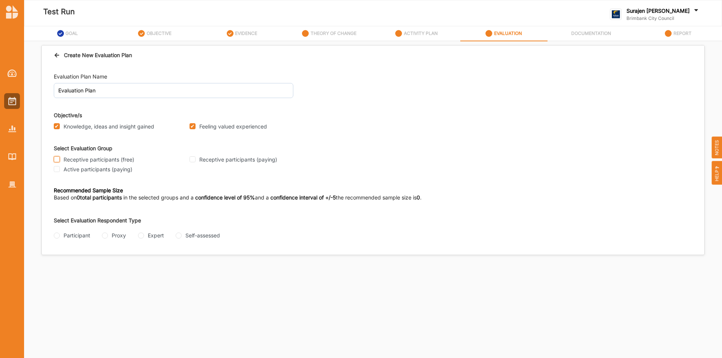
click at [55, 161] on input "Receptive participants (free)" at bounding box center [57, 159] width 6 height 6
checkbox input "true"
click at [57, 236] on input "Participant" at bounding box center [57, 236] width 6 height 6
radio input "true"
click at [56, 266] on input "Interview" at bounding box center [57, 265] width 6 height 6
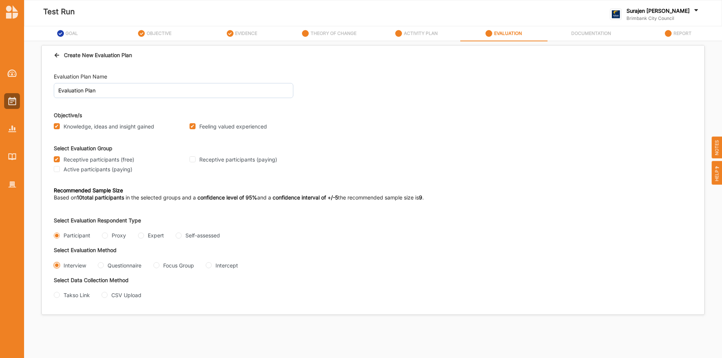
radio input "true"
click at [101, 264] on input "Questionnaire" at bounding box center [101, 265] width 6 height 6
radio input "true"
click at [159, 266] on Group "Focus Group" at bounding box center [156, 265] width 6 height 6
radio Group "true"
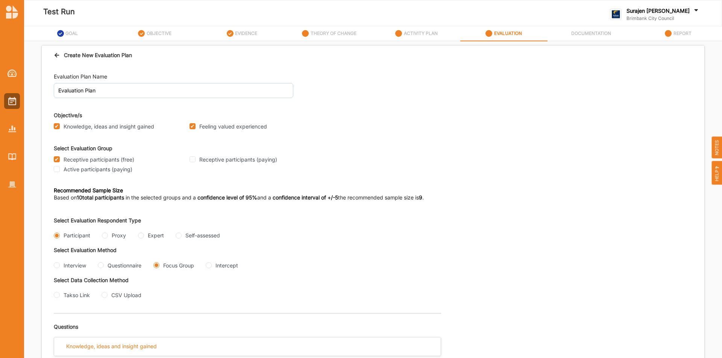
click at [215, 266] on div "Intercept" at bounding box center [222, 266] width 32 height 8
click at [210, 265] on input "Intercept" at bounding box center [209, 265] width 6 height 6
radio input "true"
click at [57, 265] on input "Interview" at bounding box center [57, 265] width 6 height 6
radio input "true"
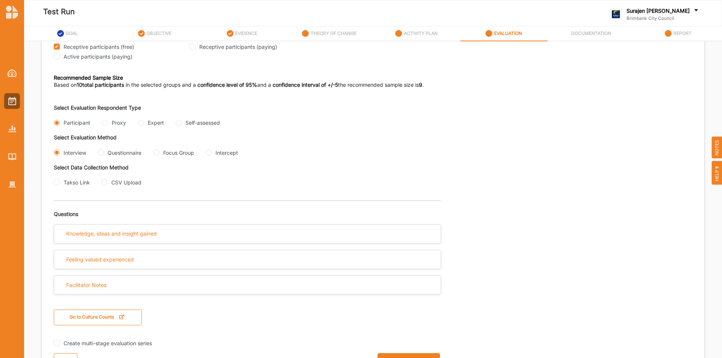
scroll to position [129, 0]
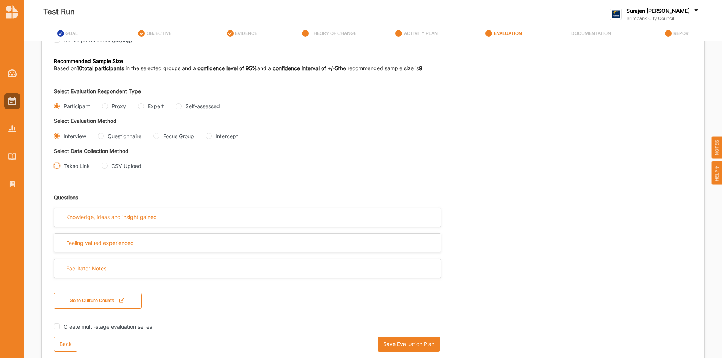
click at [57, 164] on input "Takso Link" at bounding box center [57, 166] width 6 height 6
radio input "true"
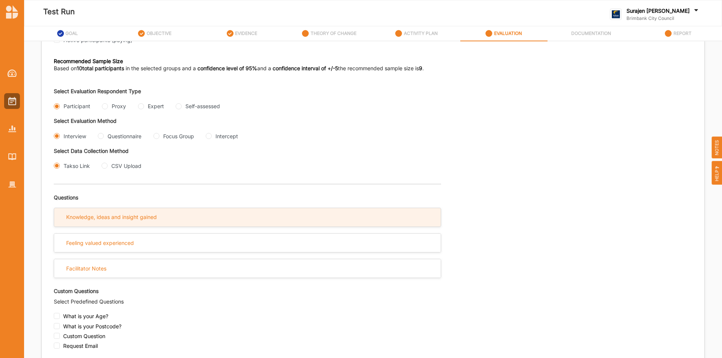
drag, startPoint x: 153, startPoint y: 217, endPoint x: 179, endPoint y: 215, distance: 25.6
click at [154, 216] on div "Knowledge, ideas and insight gained" at bounding box center [111, 217] width 91 height 7
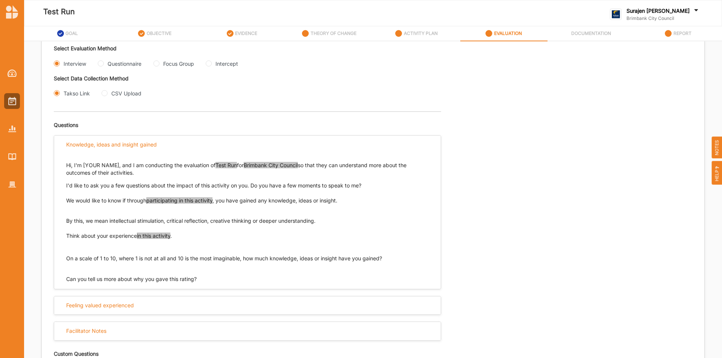
scroll to position [204, 0]
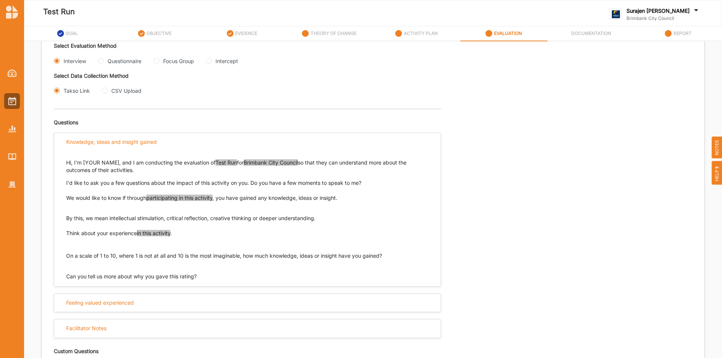
click at [86, 191] on div "Hi, I'm [YOUR NAME], and I am conducting the evaluation of Test Run for Brimban…" at bounding box center [247, 209] width 362 height 116
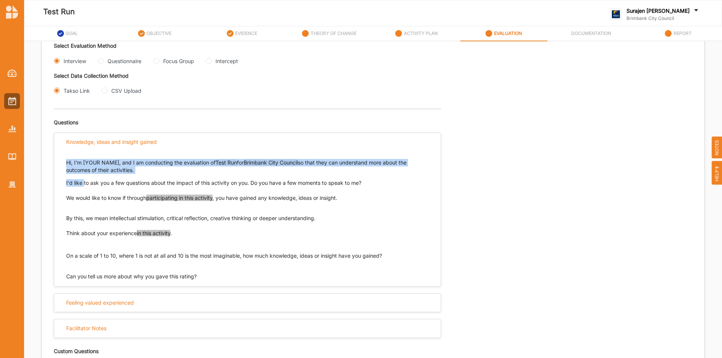
click at [395, 180] on p "I'd like to ask you a few questions about the impact of this activity on you. D…" at bounding box center [247, 183] width 362 height 8
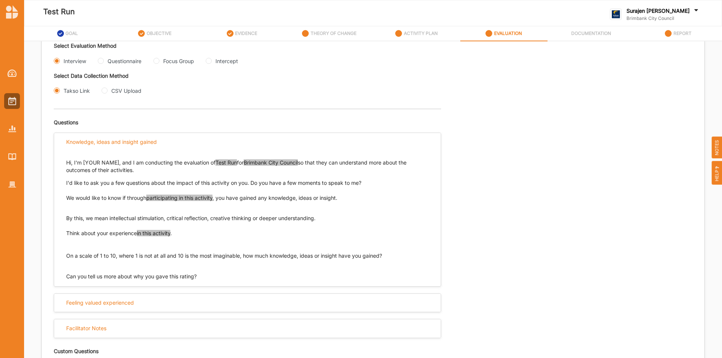
click at [202, 201] on span "participating in this activity" at bounding box center [179, 198] width 66 height 6
click at [102, 61] on input "Questionnaire" at bounding box center [101, 61] width 6 height 6
radio input "true"
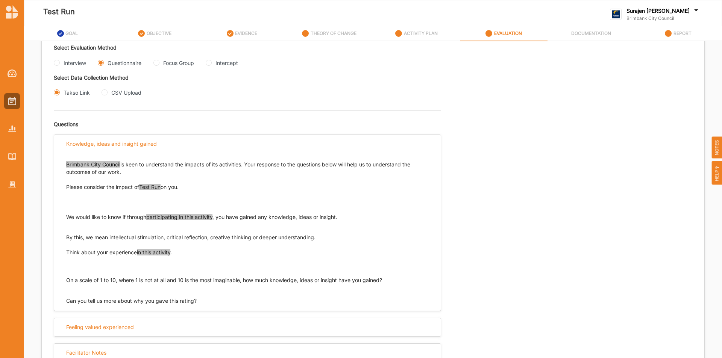
scroll to position [202, 0]
click at [12, 110] on div at bounding box center [12, 122] width 24 height 139
click at [8, 99] on img at bounding box center [12, 101] width 8 height 8
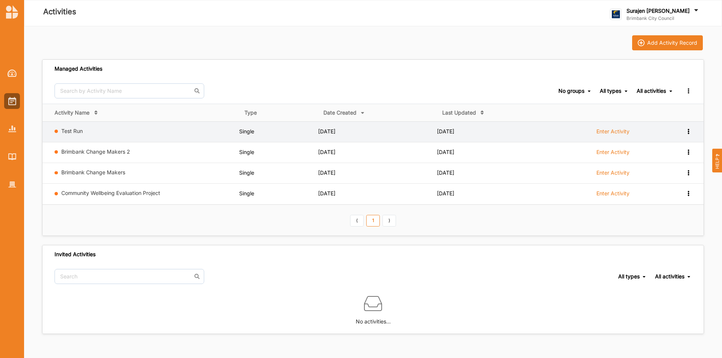
click at [689, 131] on icon at bounding box center [688, 130] width 6 height 5
click at [652, 186] on div "Remove" at bounding box center [669, 185] width 44 height 14
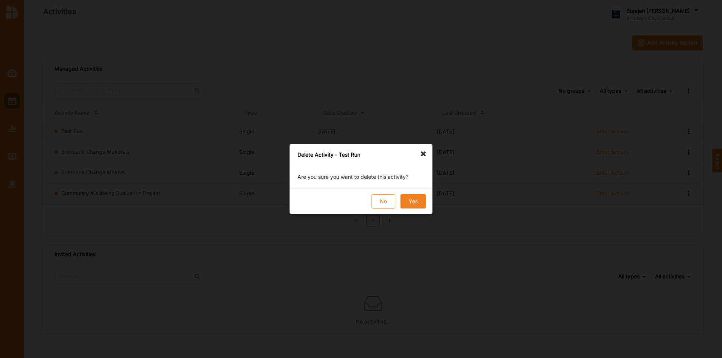
click at [416, 207] on button "Yes" at bounding box center [413, 201] width 26 height 14
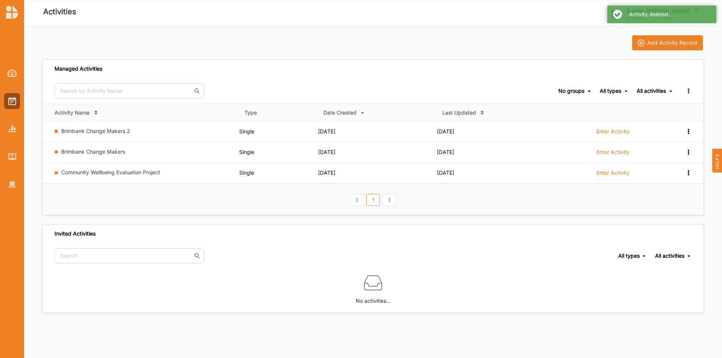
drag, startPoint x: 116, startPoint y: 130, endPoint x: 123, endPoint y: 123, distance: 10.1
click at [115, 130] on link "Brimbank Change Makers 2" at bounding box center [95, 131] width 69 height 6
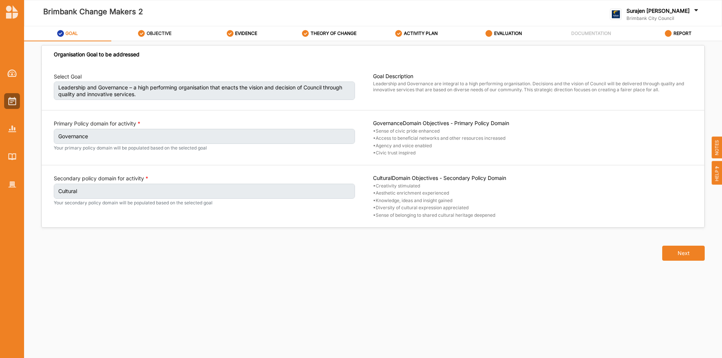
click at [153, 35] on label "OBJECTIVE" at bounding box center [159, 33] width 25 height 6
select select "17"
select select "3"
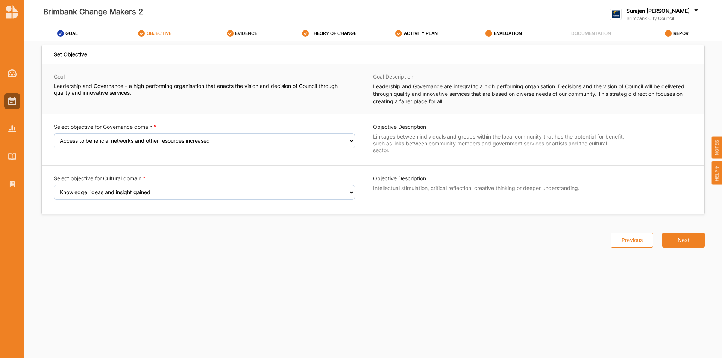
click at [243, 39] on div "EVIDENCE" at bounding box center [242, 34] width 31 height 14
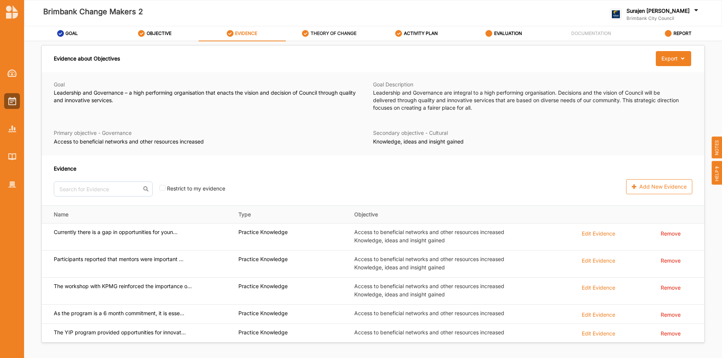
drag, startPoint x: 335, startPoint y: 39, endPoint x: 353, endPoint y: 36, distance: 18.3
click at [336, 39] on div "THEORY OF CHANGE" at bounding box center [329, 34] width 55 height 14
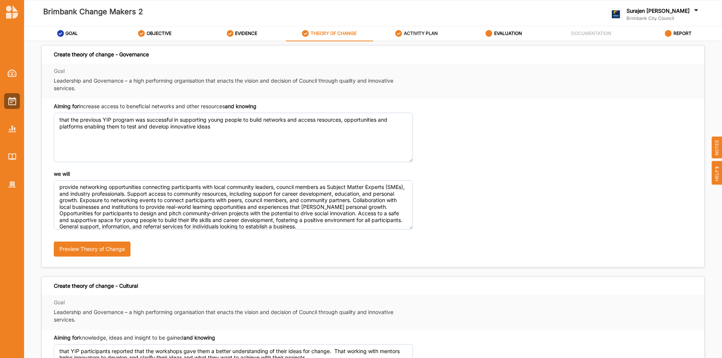
click at [419, 34] on label "ACTIVITY PLAN" at bounding box center [421, 33] width 34 height 6
